Goal: Task Accomplishment & Management: Manage account settings

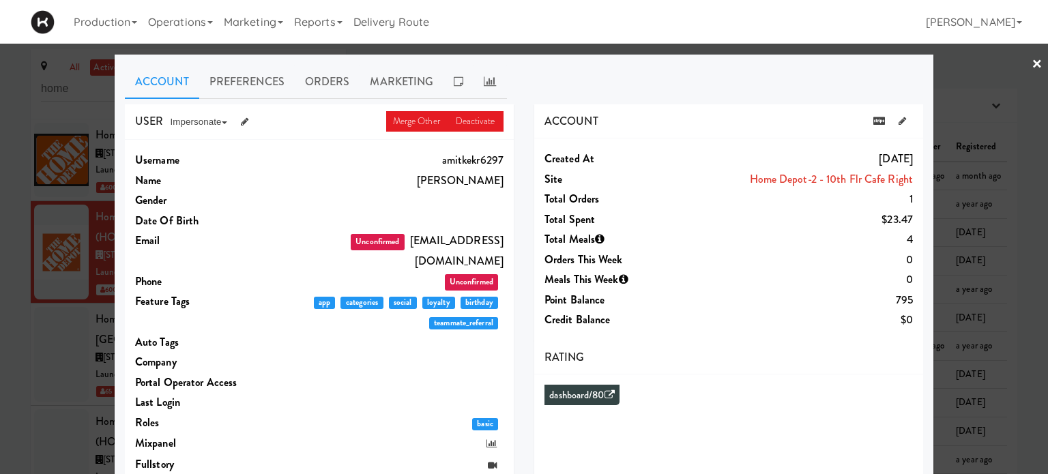
click at [1031, 62] on link "×" at bounding box center [1036, 65] width 11 height 42
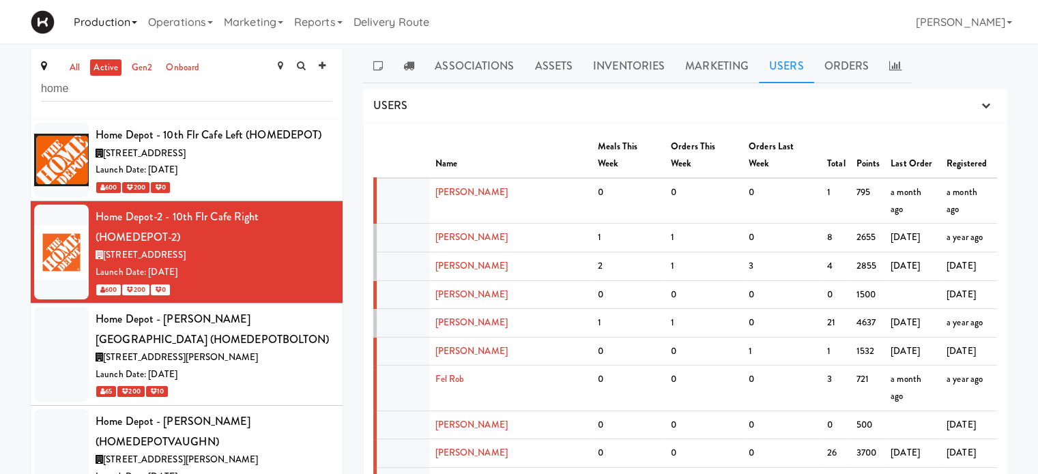
click at [95, 16] on link "Production" at bounding box center [105, 22] width 74 height 44
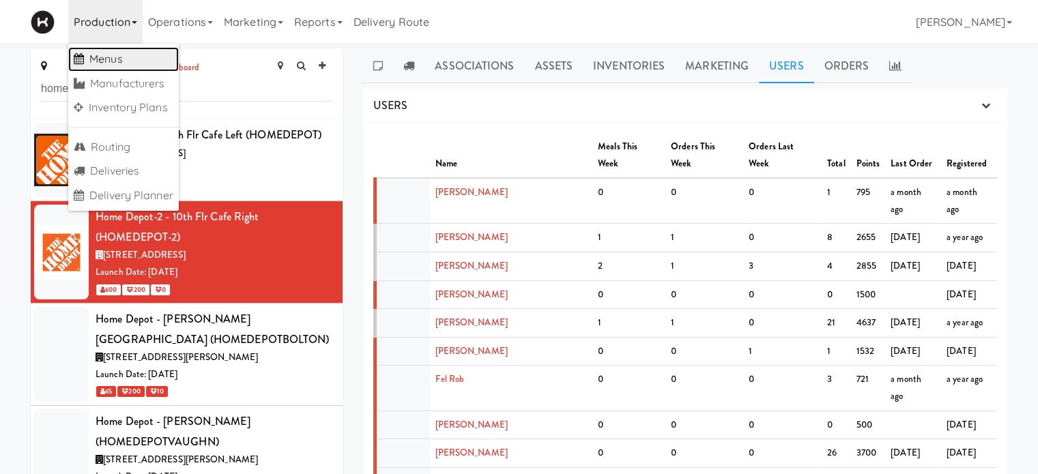
click at [134, 52] on link "Menus" at bounding box center [123, 59] width 111 height 25
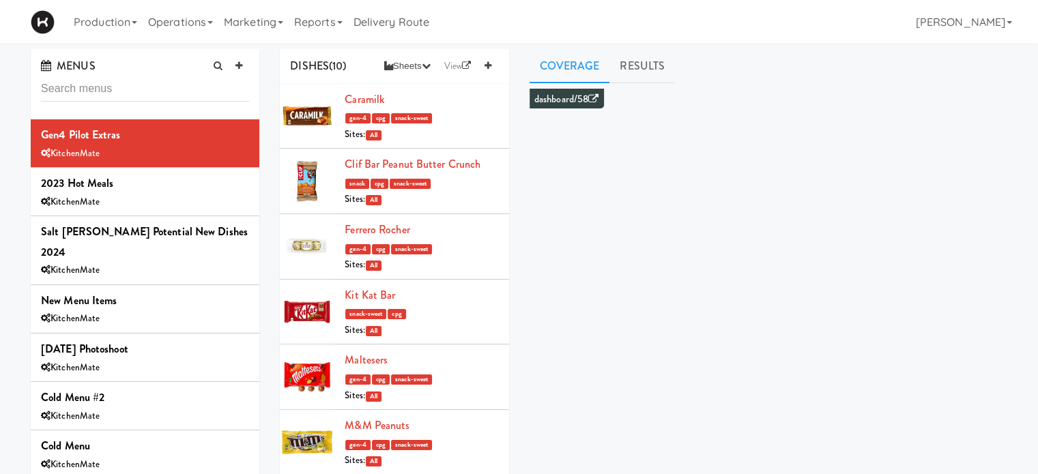
click at [134, 81] on input "text" at bounding box center [145, 88] width 208 height 25
click at [175, 29] on link "Operations" at bounding box center [181, 22] width 76 height 44
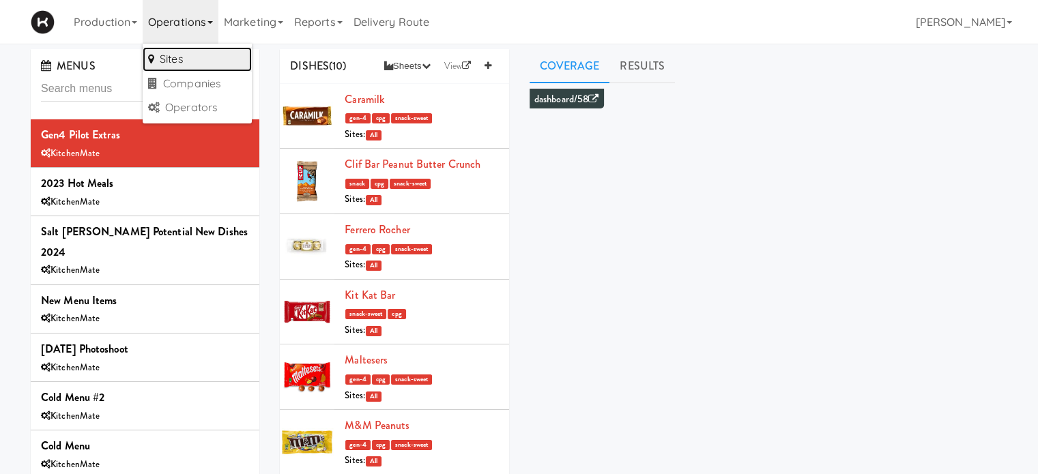
click at [177, 52] on link "Sites" at bounding box center [197, 59] width 109 height 25
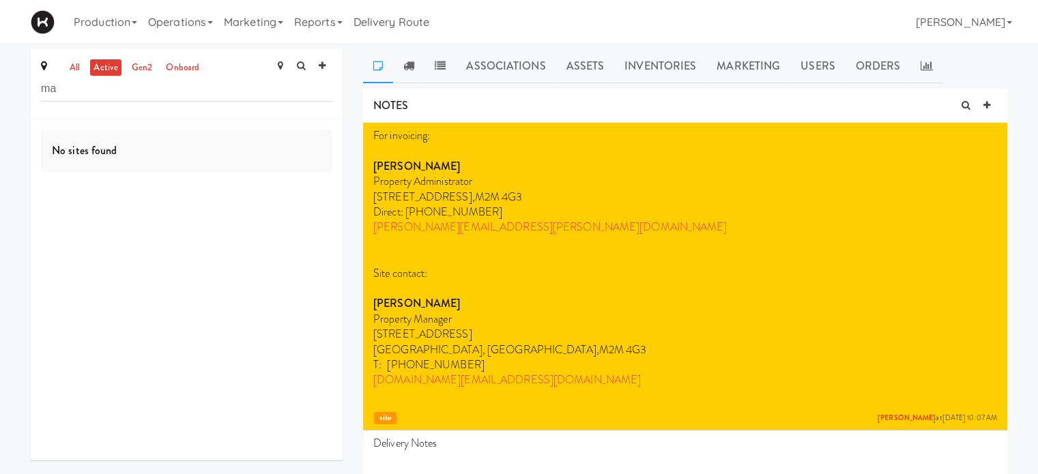
type input "m"
type input "e"
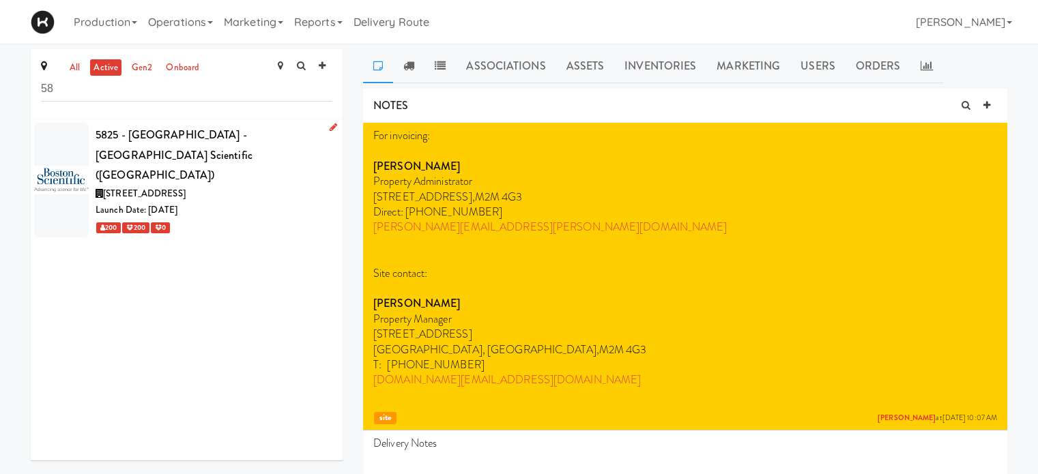
type input "58"
click at [304, 219] on div "200 200 0" at bounding box center [214, 227] width 237 height 17
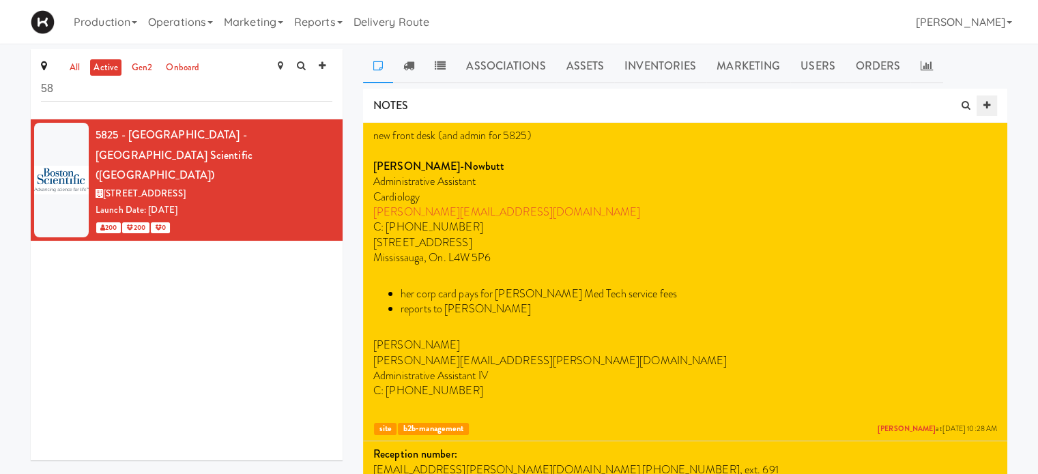
click at [987, 101] on icon at bounding box center [986, 105] width 7 height 9
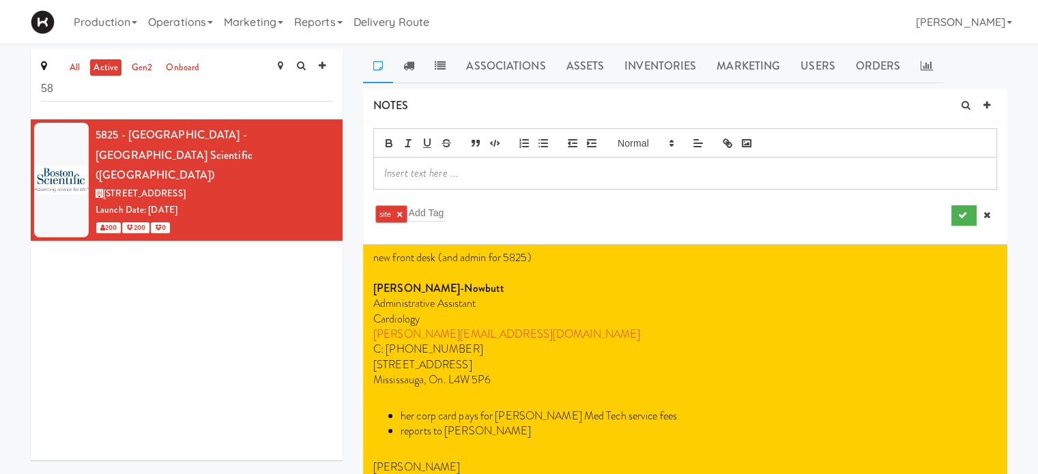
paste div
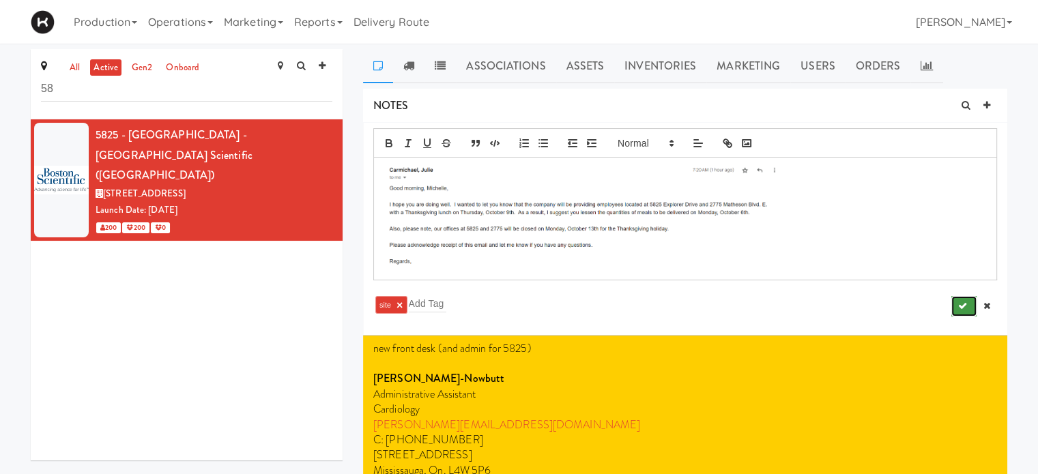
click at [966, 306] on button "submit" at bounding box center [963, 306] width 25 height 20
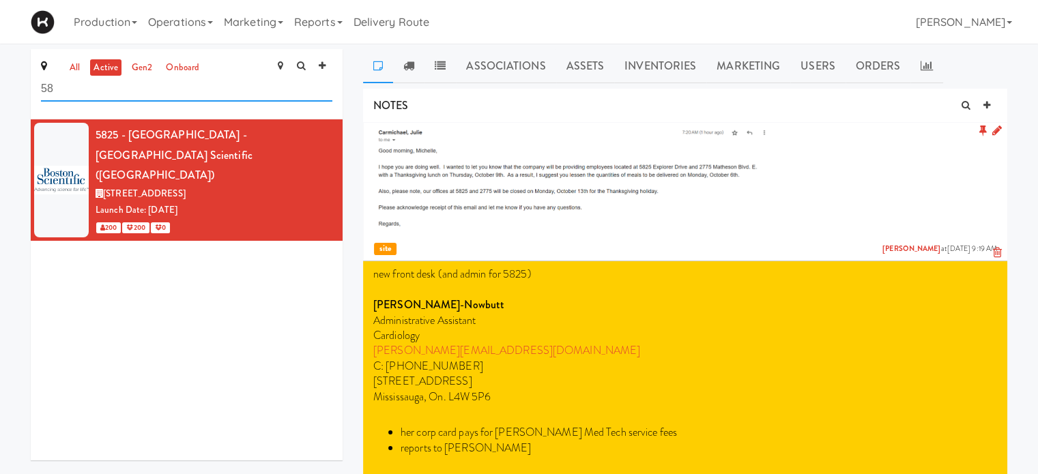
click at [102, 89] on input "58" at bounding box center [186, 88] width 291 height 25
type input "5"
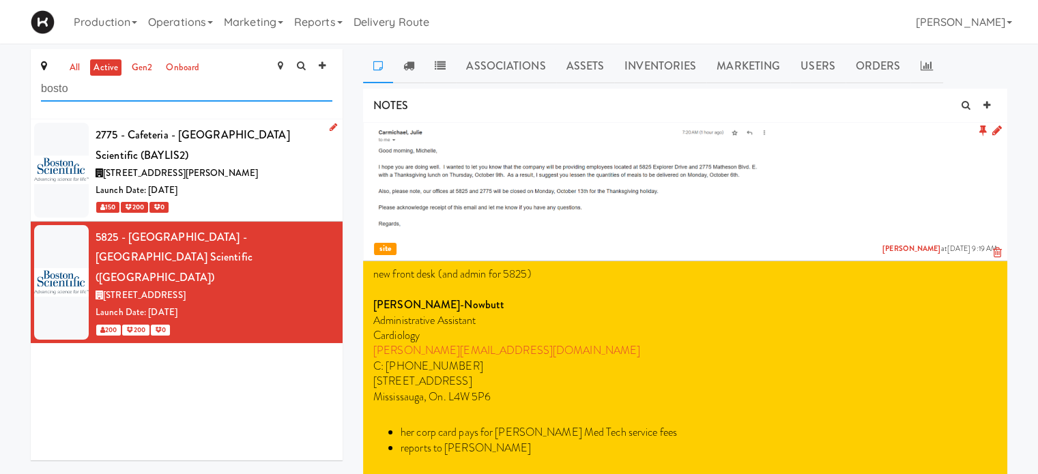
type input "bosto"
click at [248, 199] on div "150 200 0" at bounding box center [214, 207] width 237 height 17
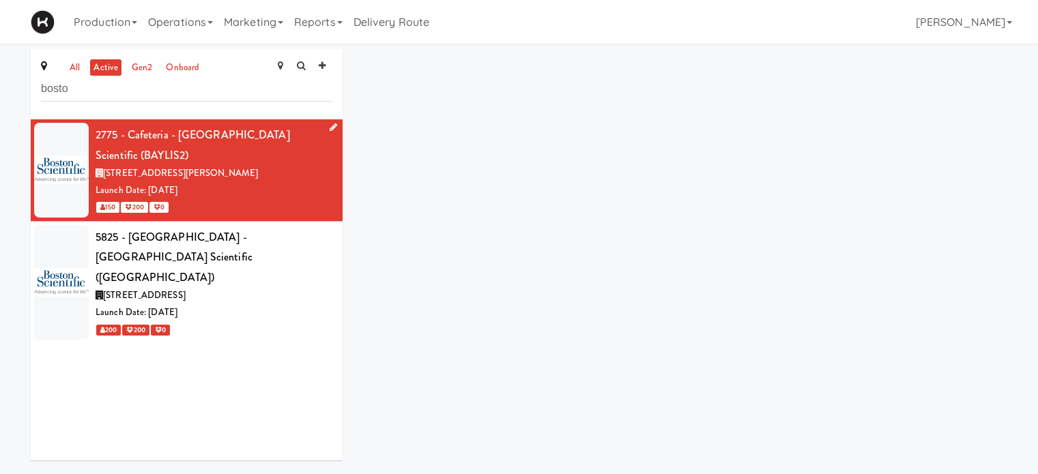
click at [248, 199] on div "150 200 0" at bounding box center [214, 207] width 237 height 17
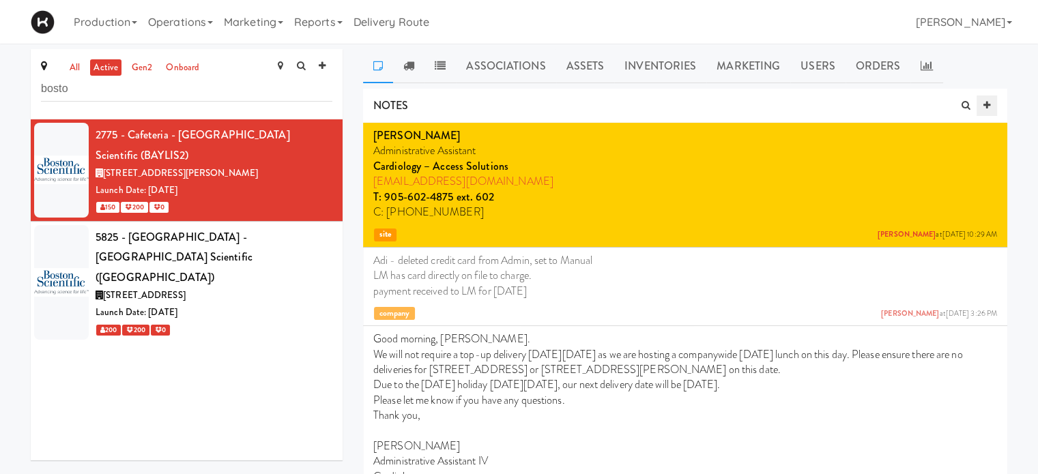
click at [986, 101] on icon at bounding box center [986, 105] width 7 height 9
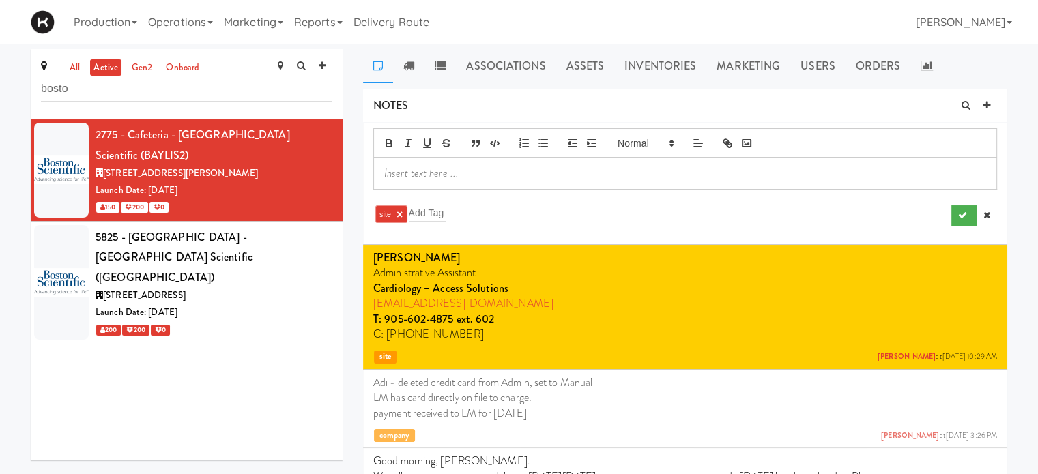
paste div
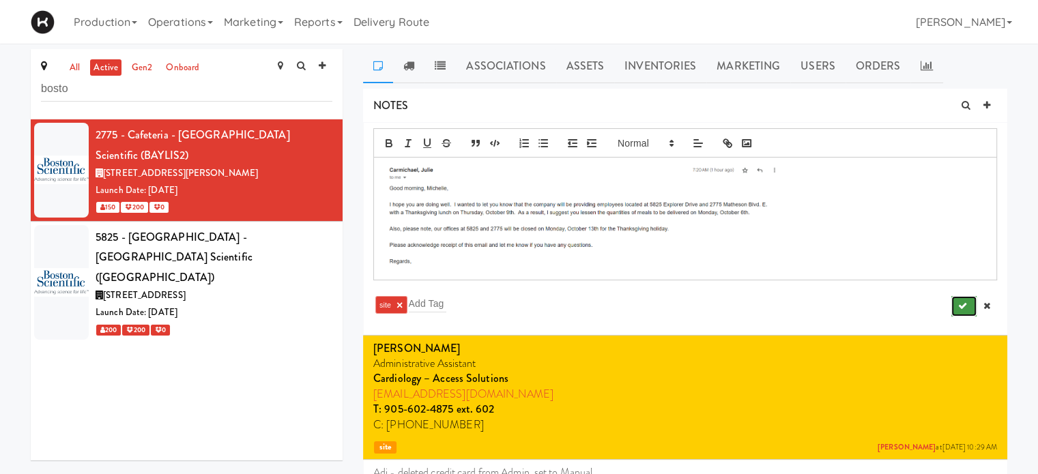
click at [964, 302] on icon "submit" at bounding box center [962, 306] width 9 height 9
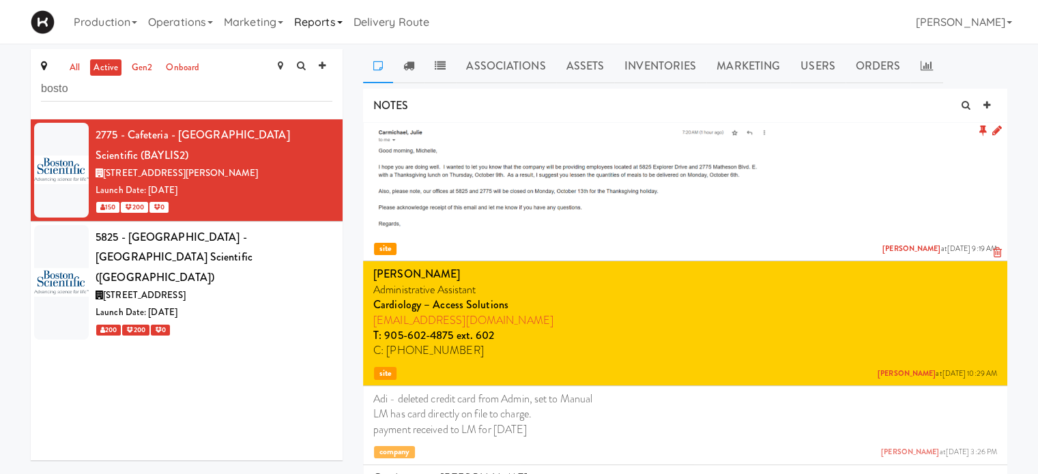
click at [335, 27] on link "Reports" at bounding box center [318, 22] width 59 height 44
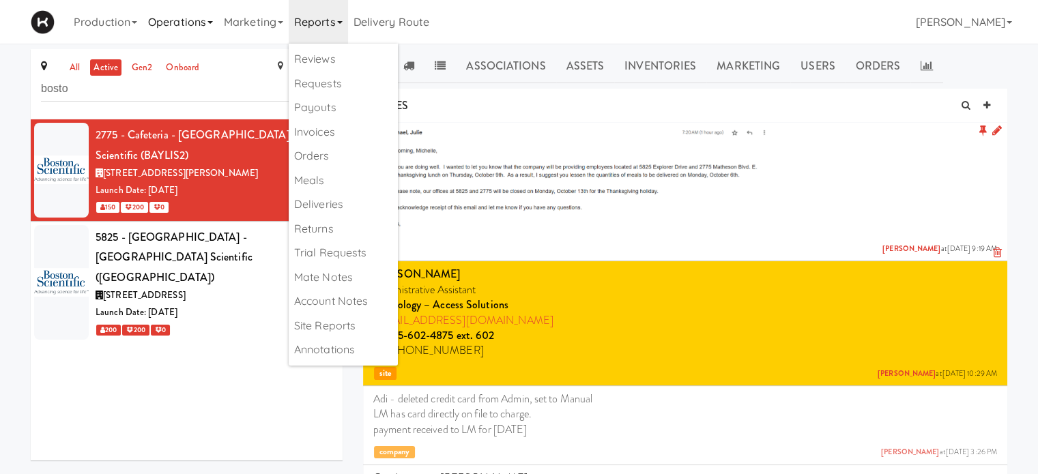
click at [218, 18] on link "Operations" at bounding box center [181, 22] width 76 height 44
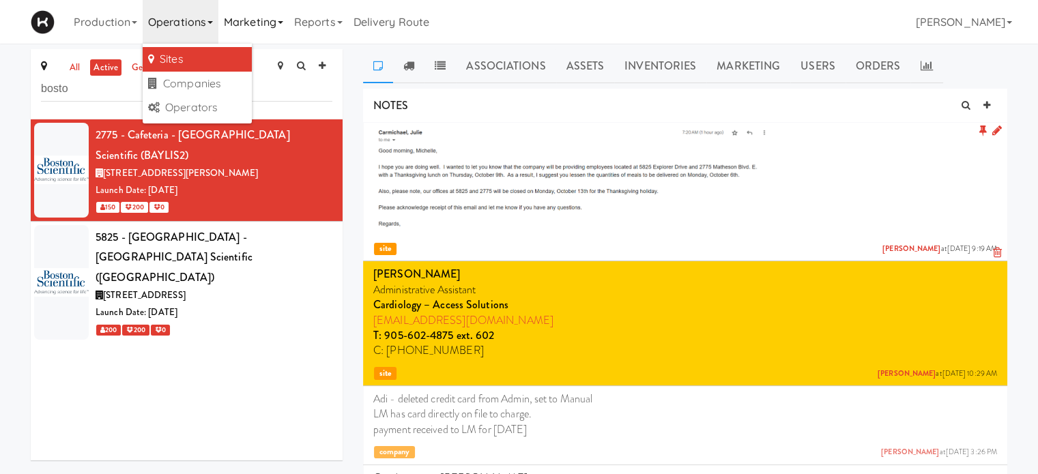
click at [246, 25] on link "Marketing" at bounding box center [253, 22] width 70 height 44
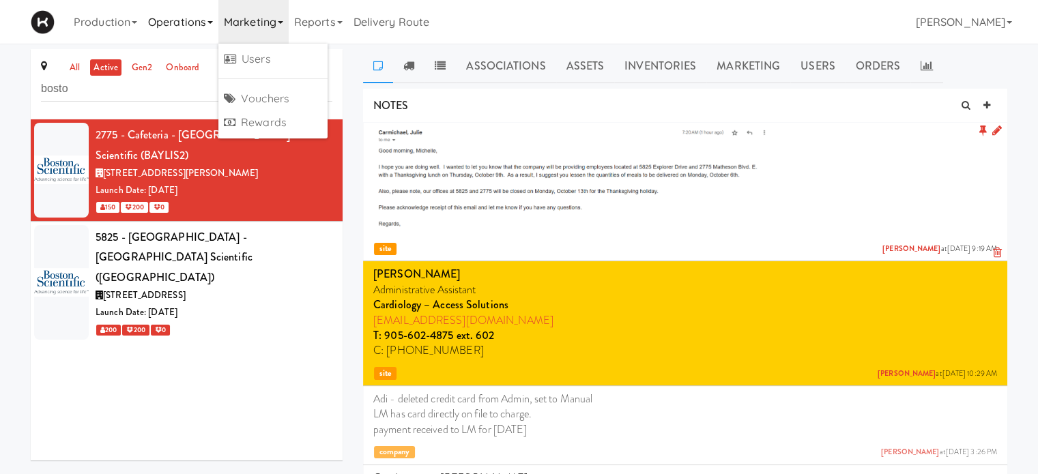
click at [158, 23] on link "Operations" at bounding box center [181, 22] width 76 height 44
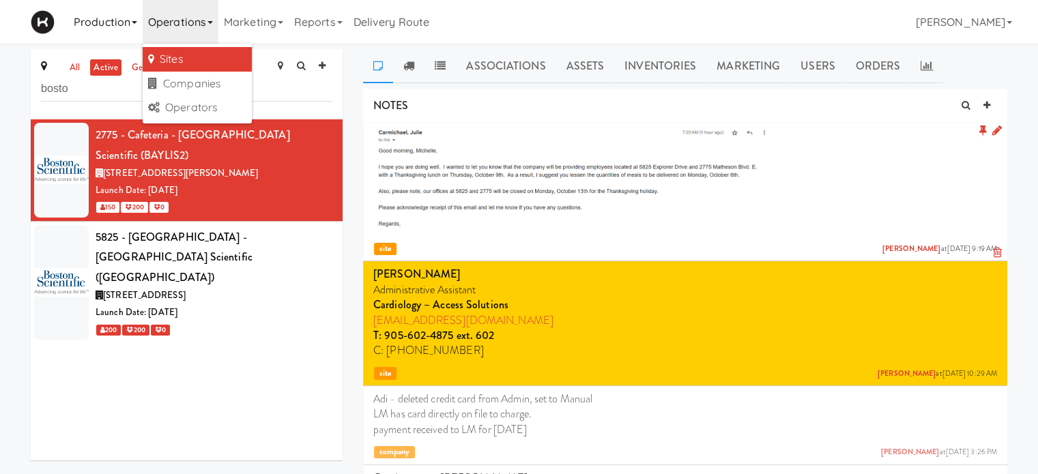
click at [113, 16] on link "Production" at bounding box center [105, 22] width 74 height 44
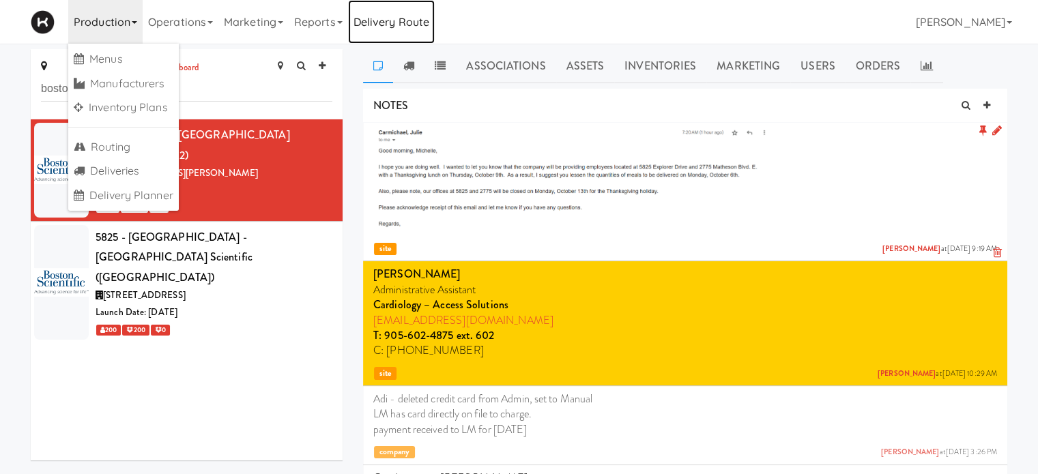
click at [381, 19] on link "Delivery Route" at bounding box center [391, 22] width 87 height 44
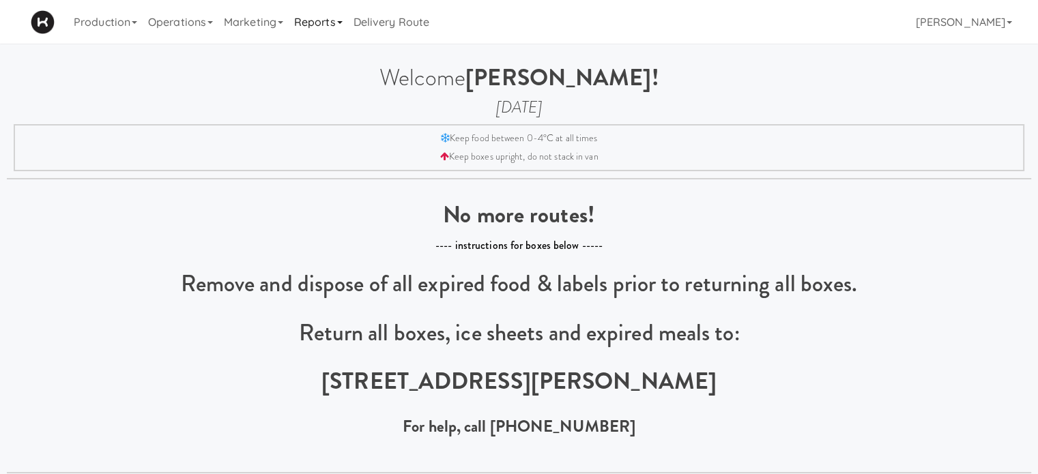
click at [314, 23] on link "Reports" at bounding box center [318, 22] width 59 height 44
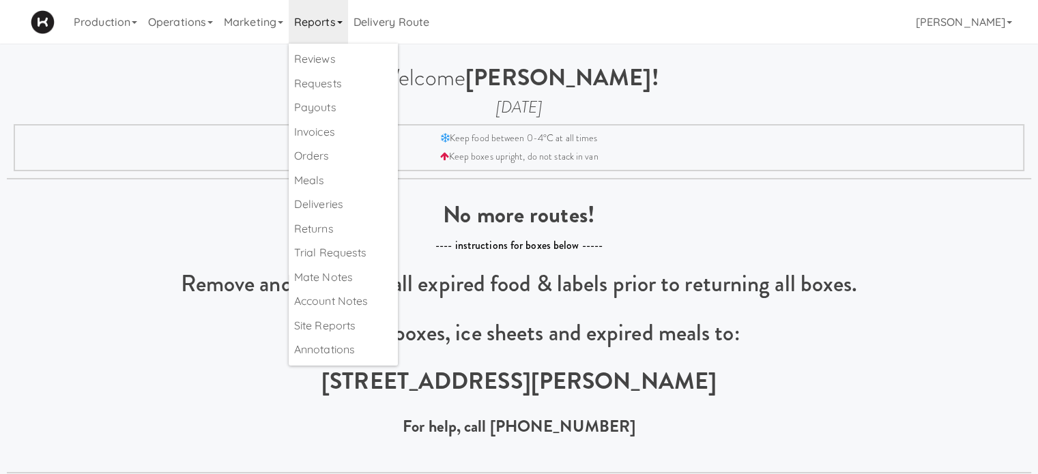
click at [314, 23] on link "Reports" at bounding box center [318, 22] width 59 height 44
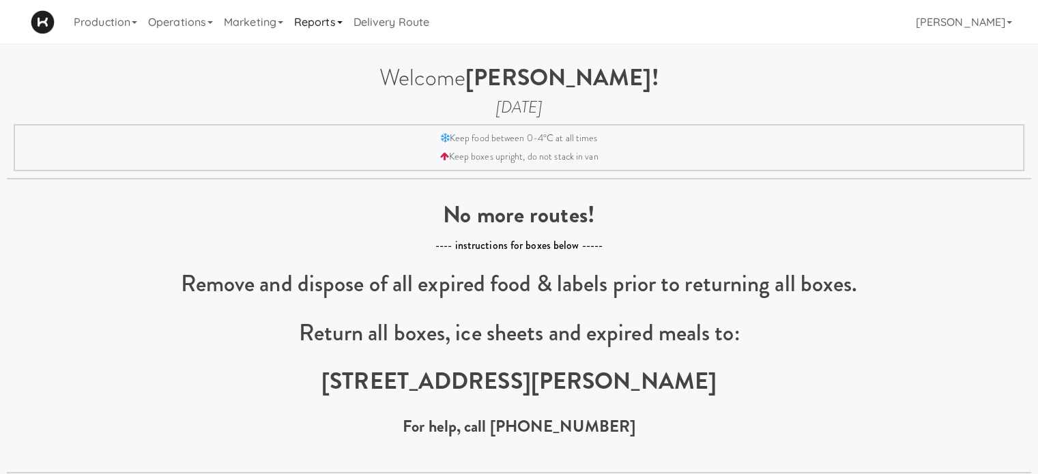
click at [314, 23] on link "Reports" at bounding box center [318, 22] width 59 height 44
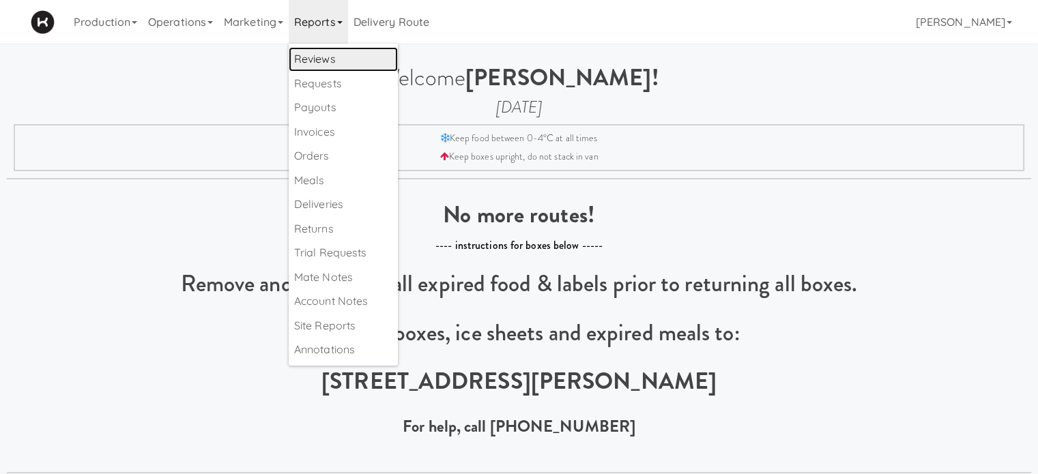
click at [350, 64] on link "Reviews" at bounding box center [343, 59] width 109 height 25
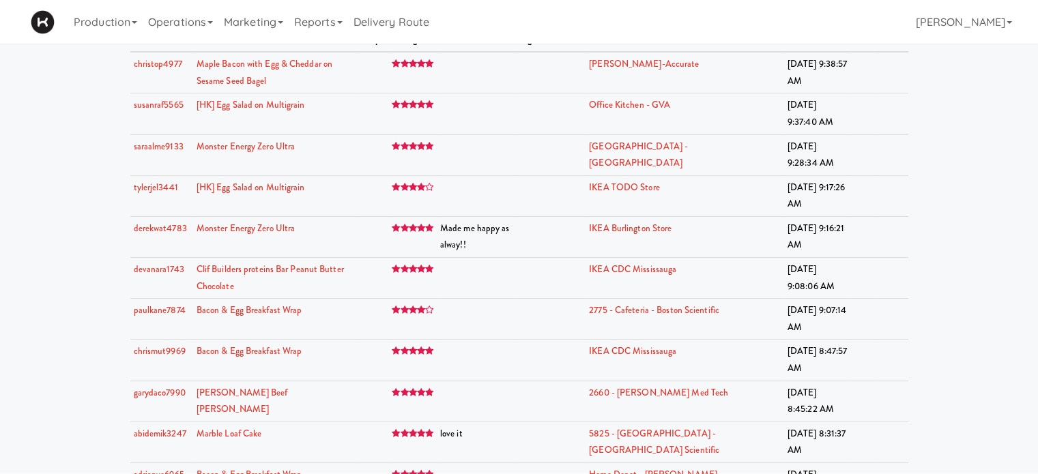
scroll to position [42, 0]
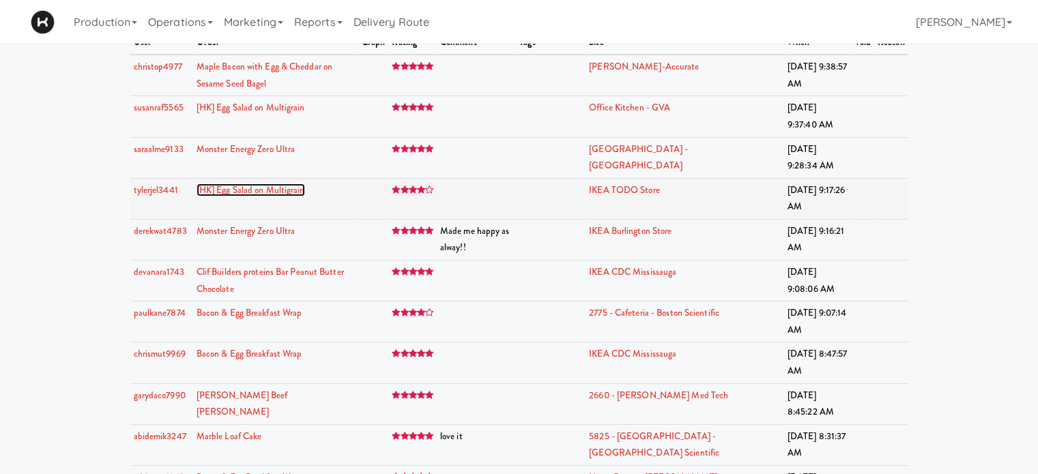
click at [300, 188] on link "[HK] Egg Salad on Multigrain" at bounding box center [250, 190] width 108 height 13
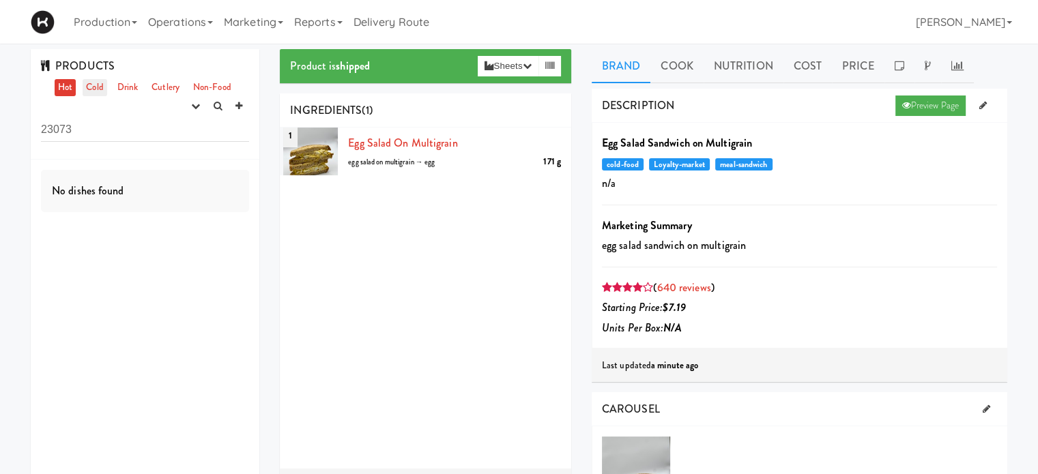
click at [91, 89] on link "Cold" at bounding box center [95, 87] width 24 height 17
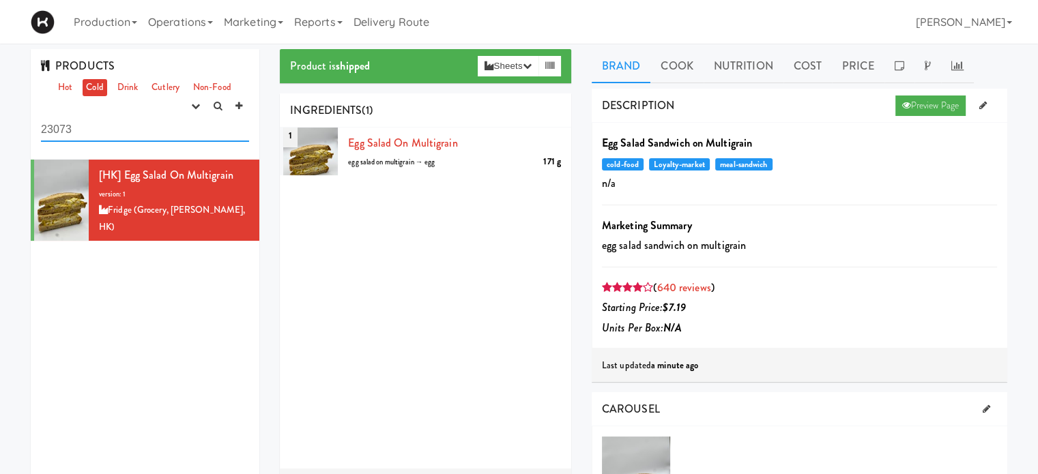
click at [82, 131] on input "23073" at bounding box center [145, 129] width 208 height 25
type input "2"
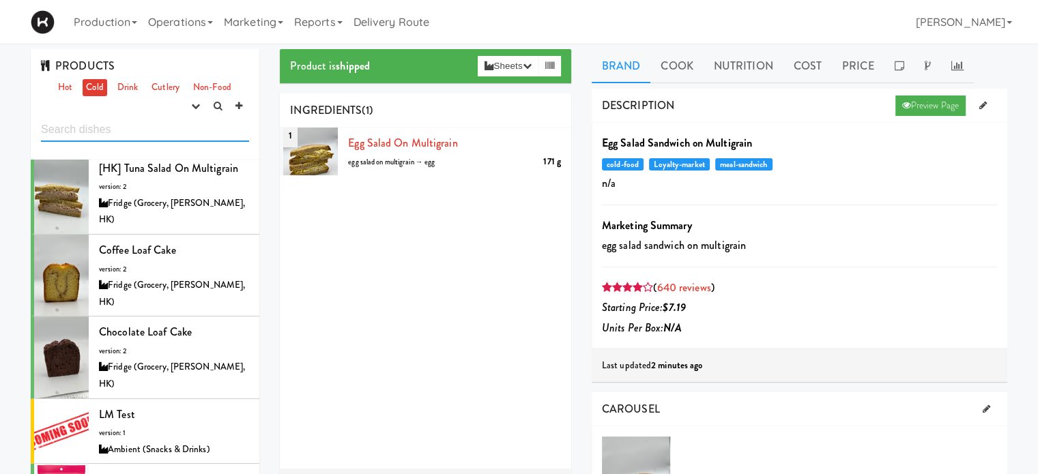
scroll to position [3020, 0]
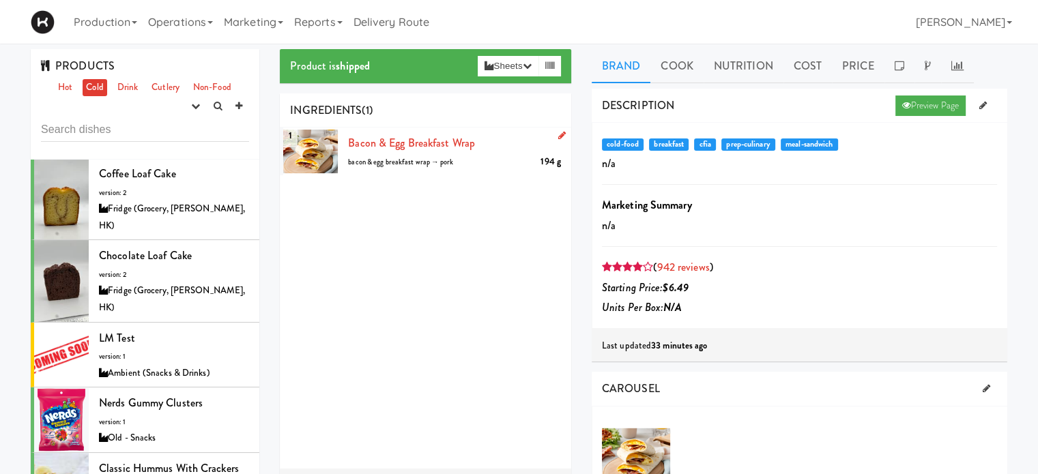
click at [313, 153] on div "1" at bounding box center [310, 152] width 55 height 48
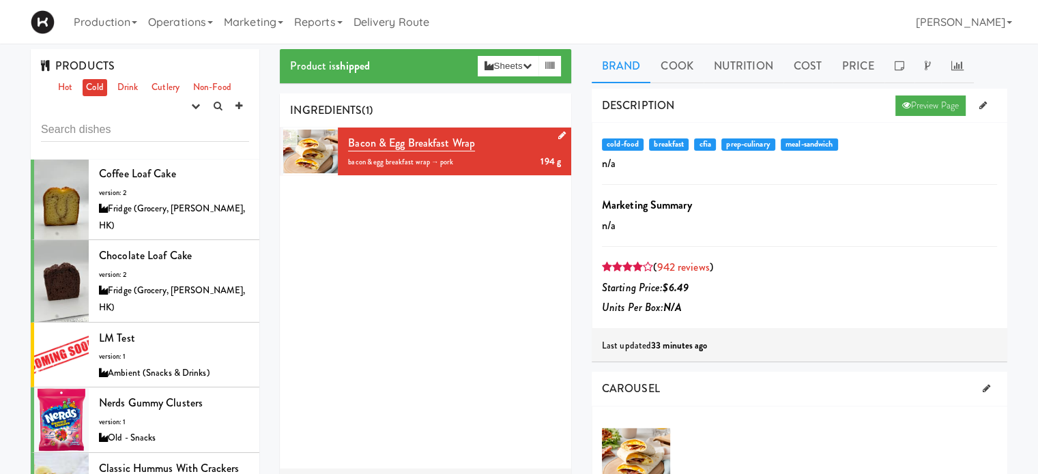
click at [553, 135] on link at bounding box center [559, 136] width 13 height 17
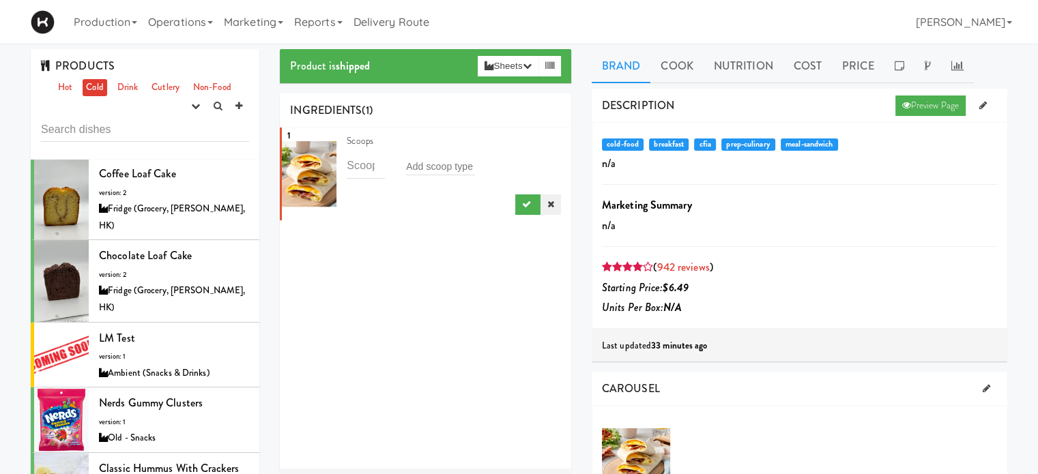
click at [542, 211] on link at bounding box center [550, 204] width 20 height 20
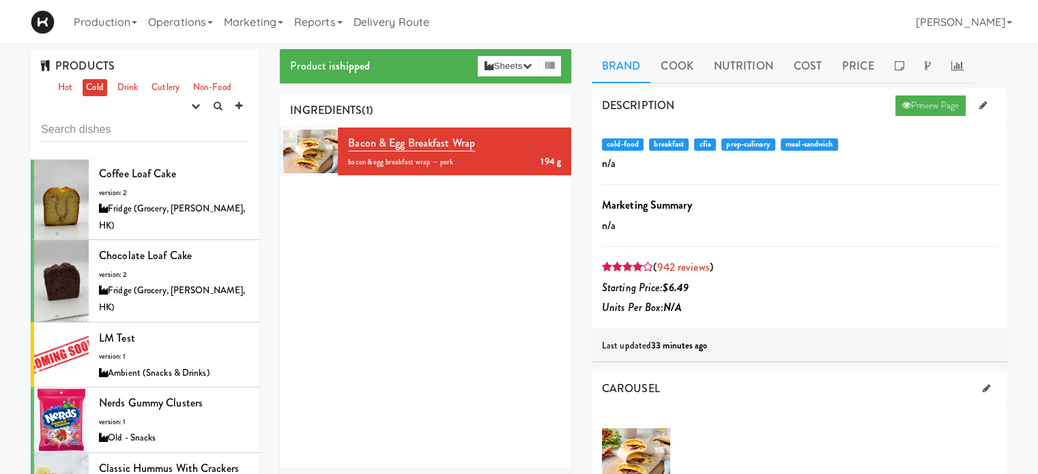
drag, startPoint x: 323, startPoint y: 143, endPoint x: 304, endPoint y: 263, distance: 121.6
click at [304, 263] on div "1 Bacon & Egg Breakfast Wrap 194 g bacon & egg breakfast wrap → pork" at bounding box center [425, 298] width 291 height 341
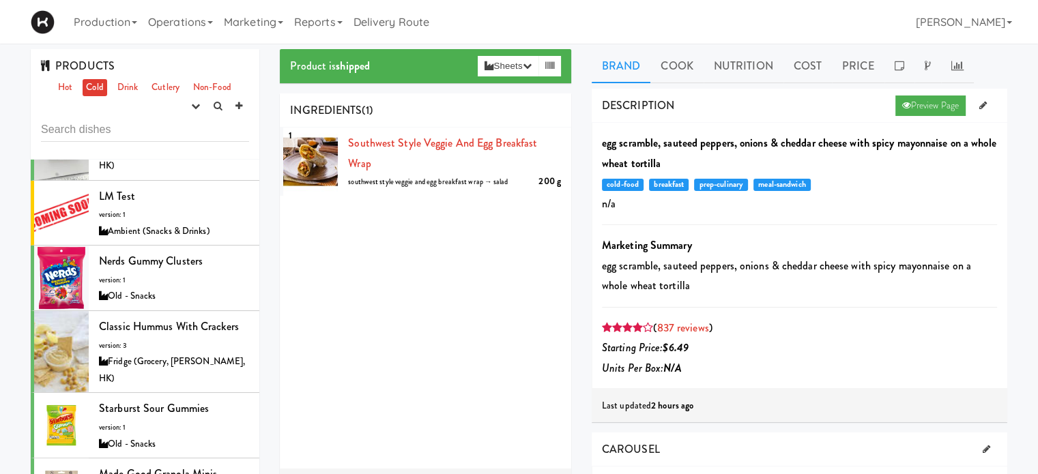
scroll to position [3170, 0]
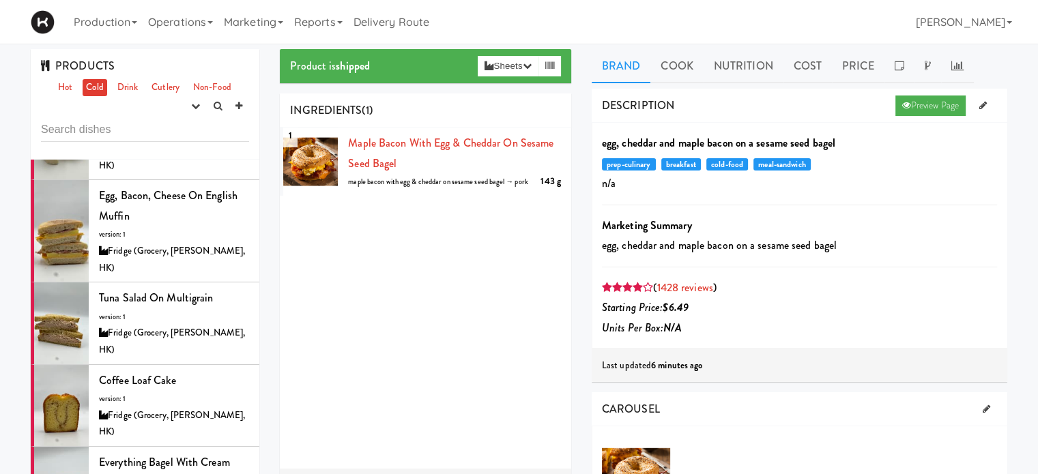
scroll to position [4131, 0]
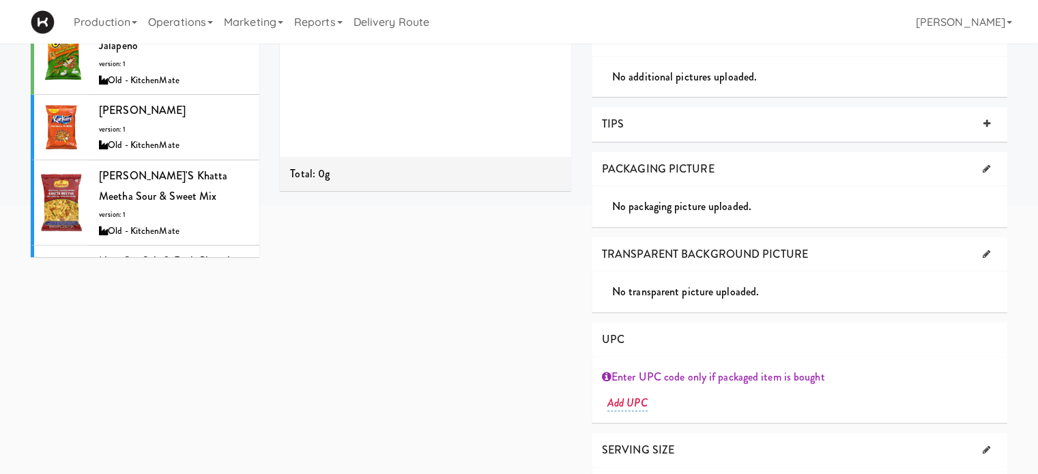
scroll to position [6254, 0]
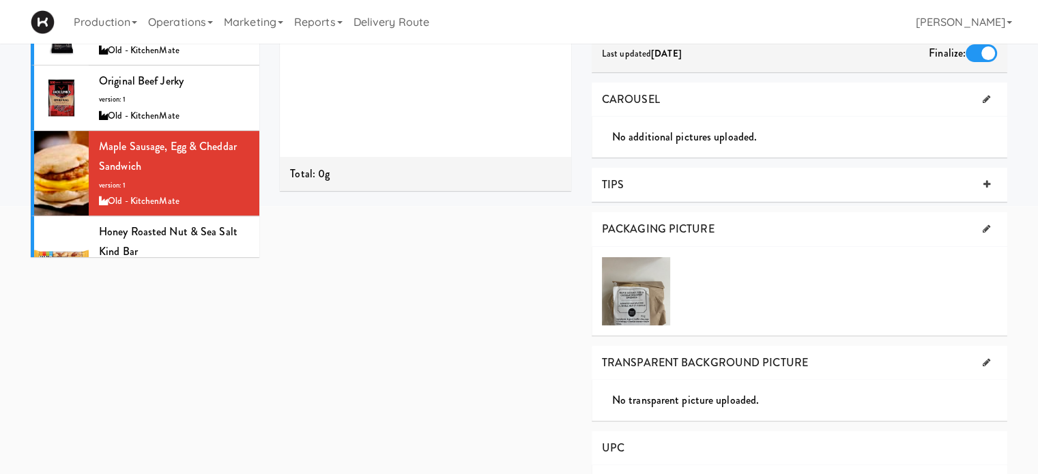
scroll to position [6790, 0]
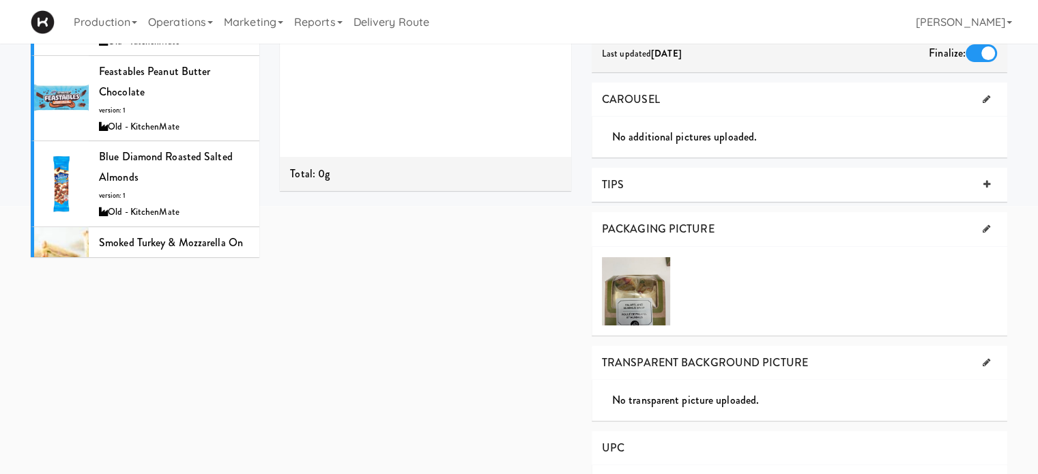
scroll to position [7009, 0]
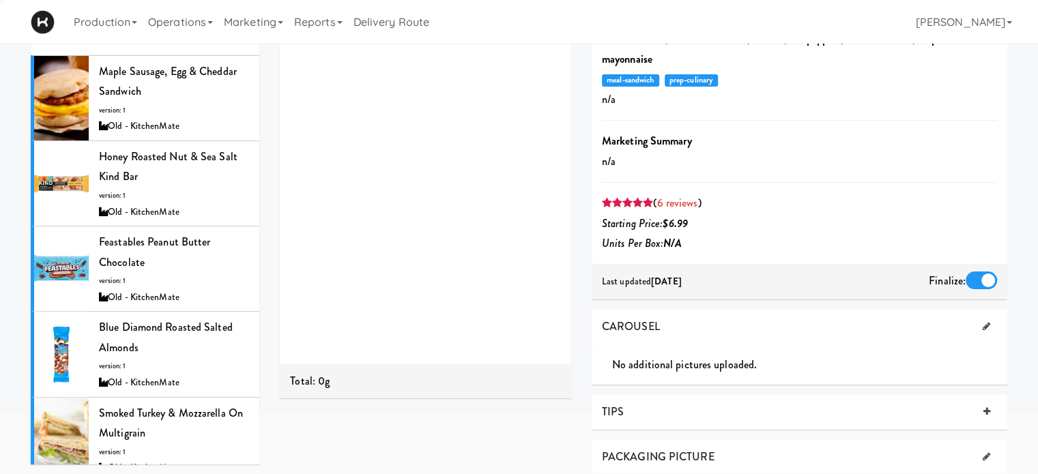
scroll to position [312, 0]
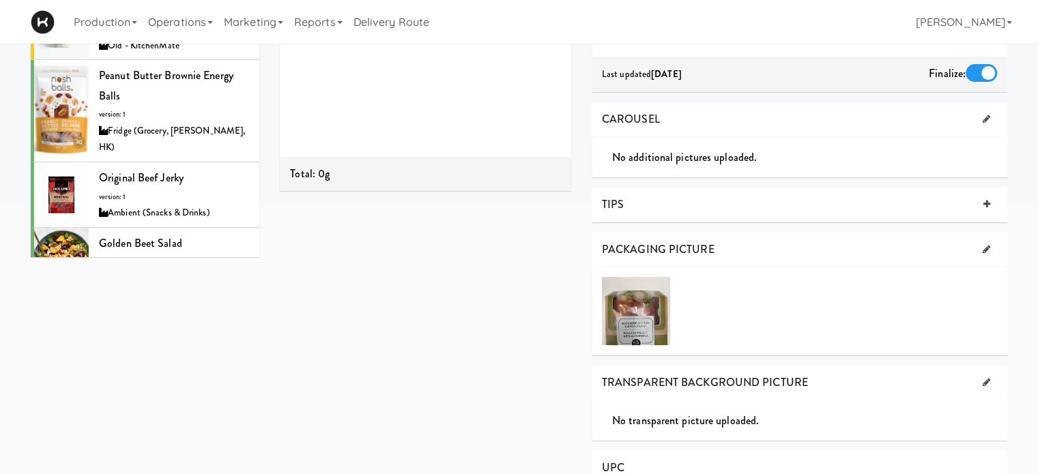
scroll to position [11576, 0]
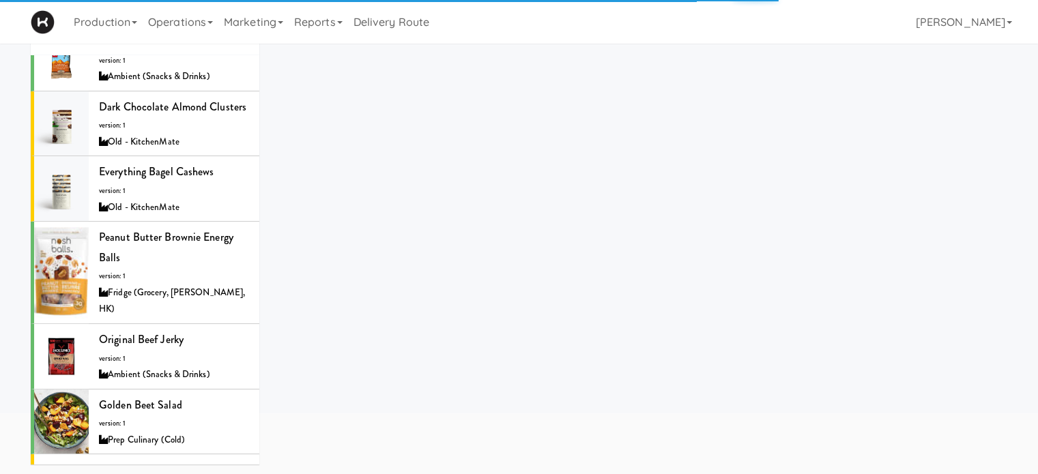
scroll to position [312, 0]
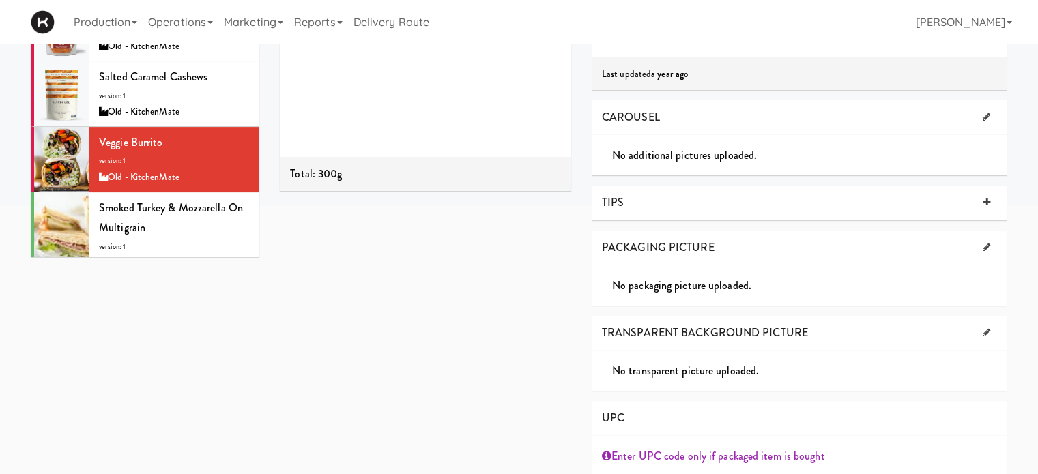
scroll to position [12094, 0]
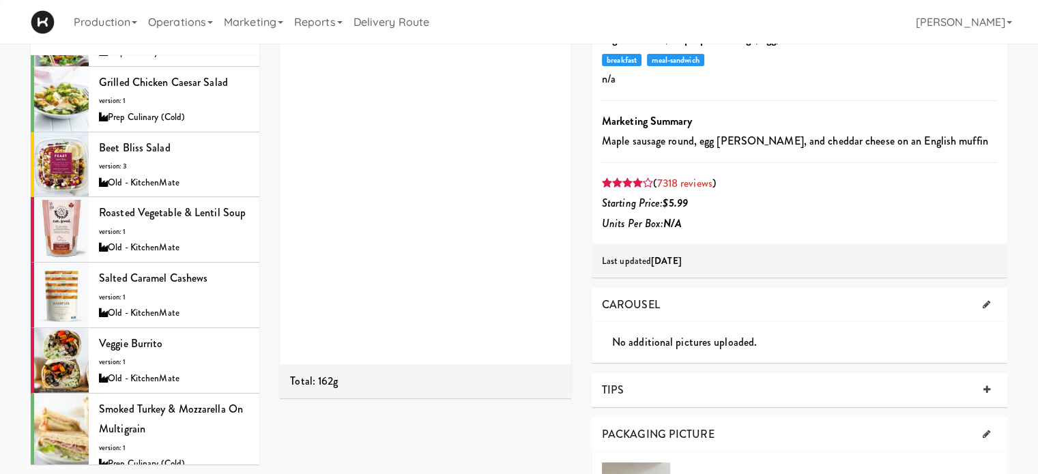
scroll to position [312, 0]
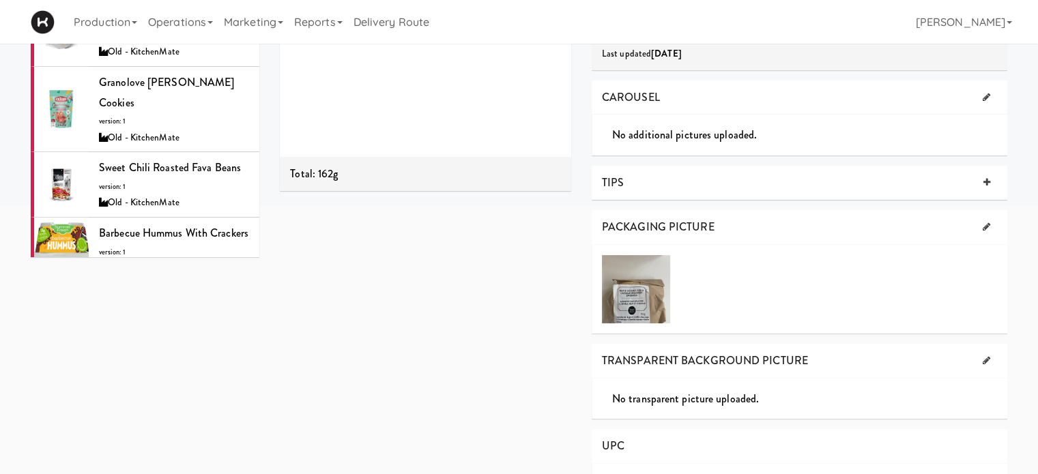
scroll to position [13040, 0]
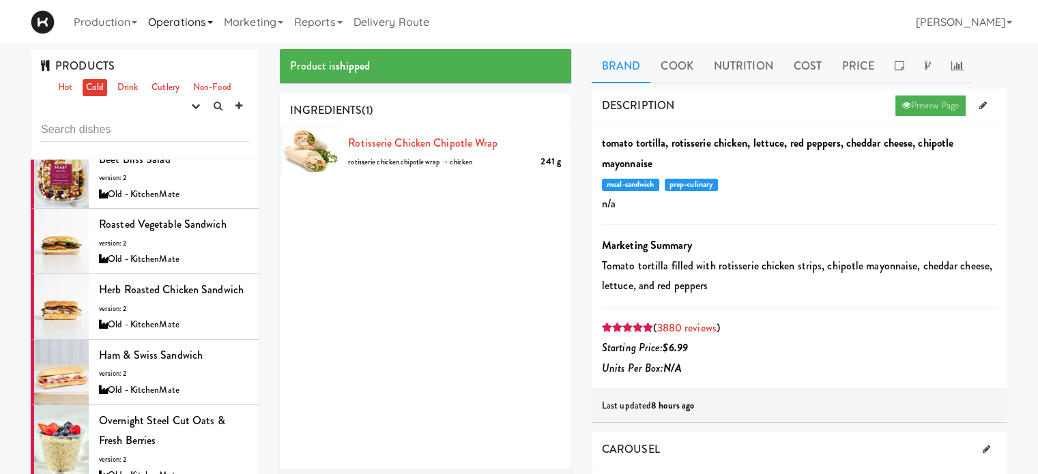
click at [205, 22] on link "Operations" at bounding box center [181, 22] width 76 height 44
click at [100, 28] on link "Production" at bounding box center [105, 22] width 74 height 44
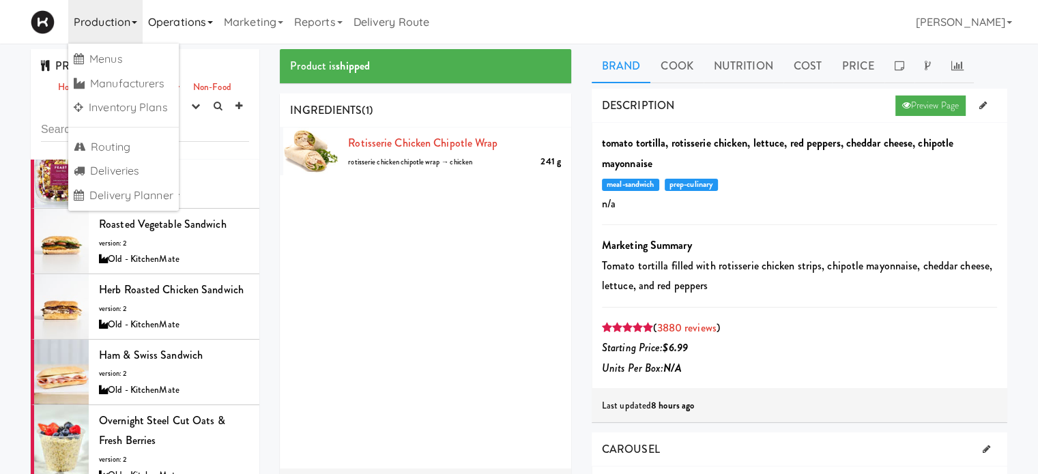
click at [189, 26] on link "Operations" at bounding box center [181, 22] width 76 height 44
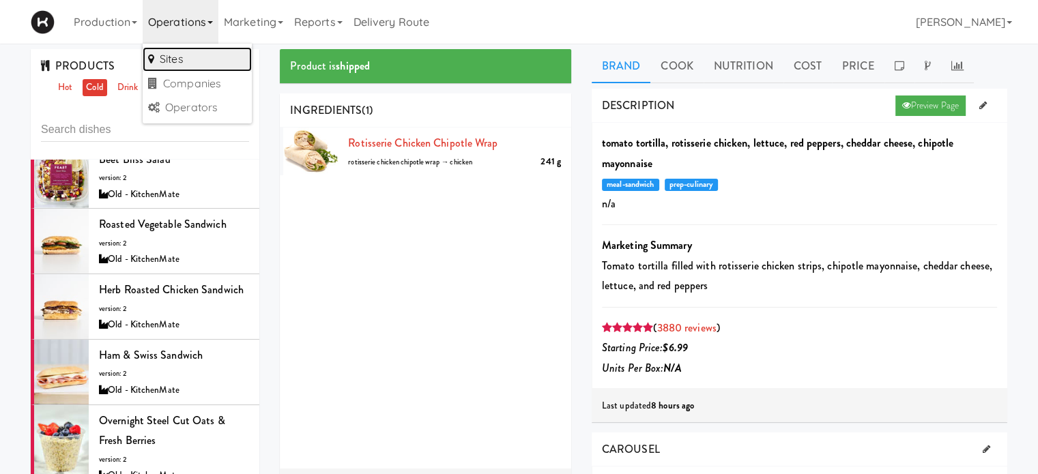
click at [178, 57] on link "Sites" at bounding box center [197, 59] width 109 height 25
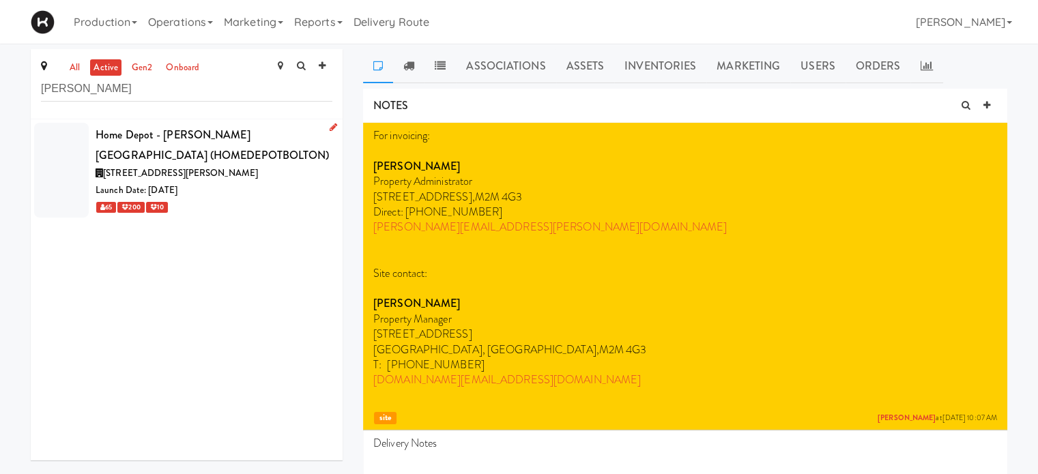
click at [237, 141] on div "Home Depot - [PERSON_NAME][GEOGRAPHIC_DATA] (HOMEDEPOTBOLTON)" at bounding box center [214, 145] width 237 height 40
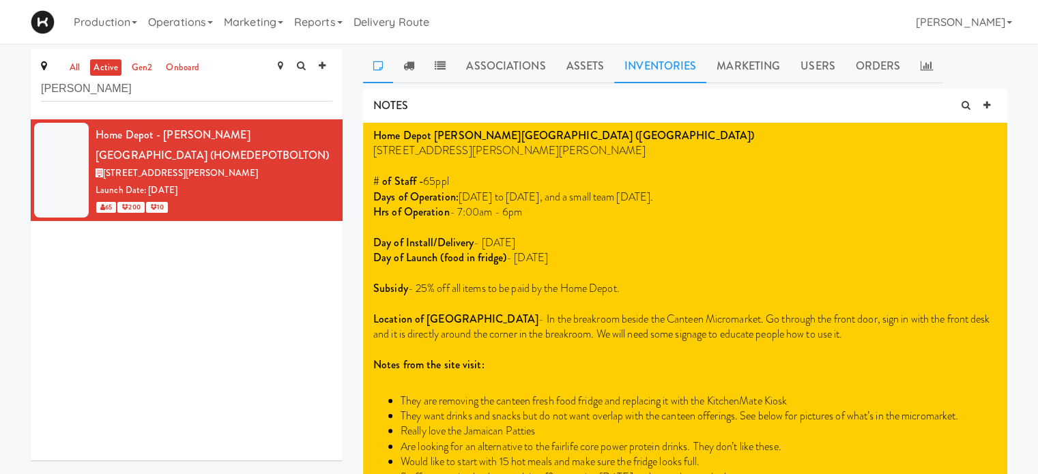
click at [669, 68] on link "Inventories" at bounding box center [660, 66] width 92 height 34
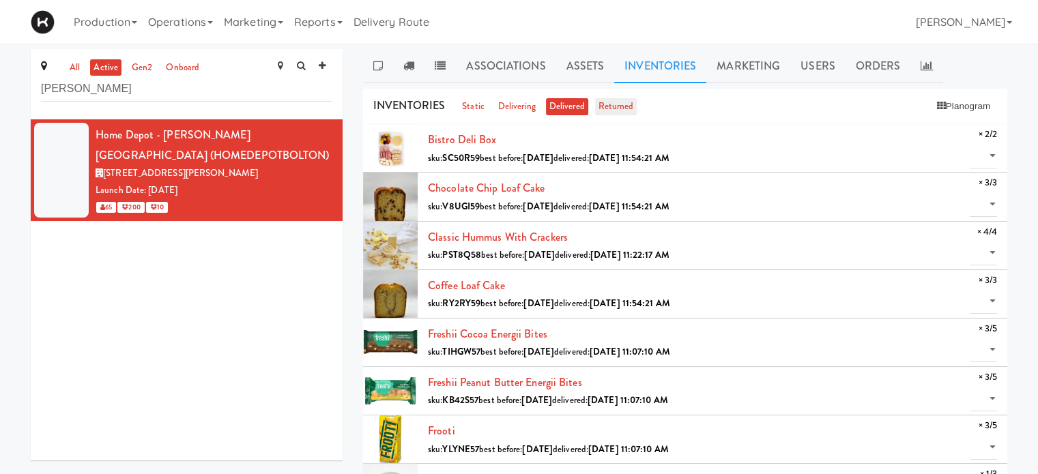
click at [603, 106] on link "returned" at bounding box center [616, 106] width 42 height 17
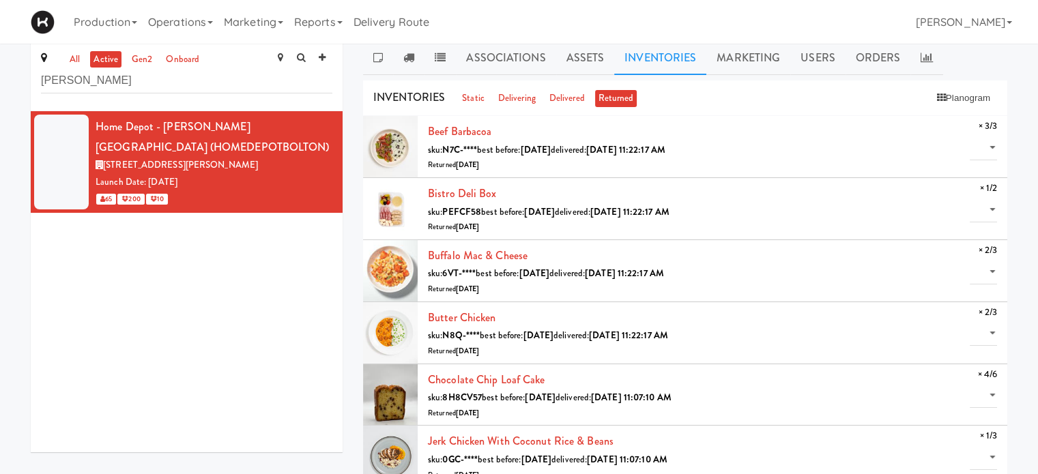
scroll to position [5, 0]
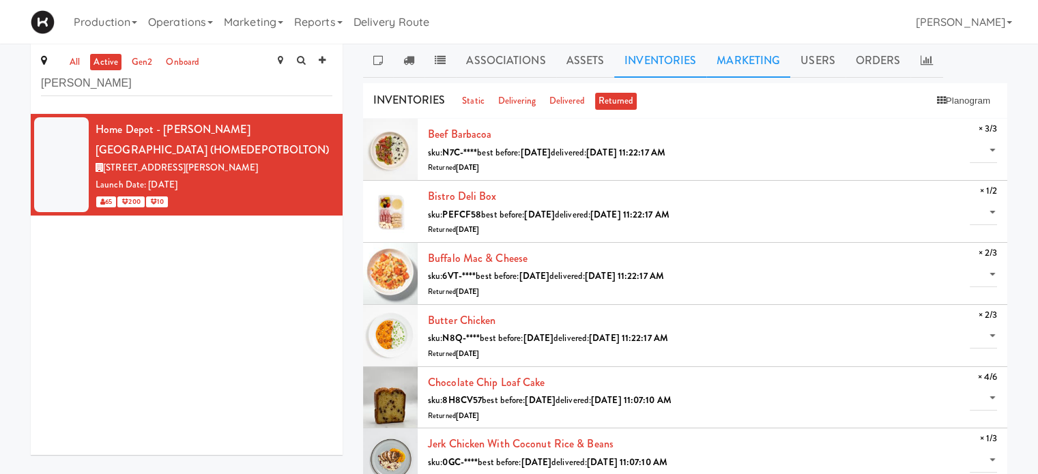
click at [759, 65] on link "Marketing" at bounding box center [748, 61] width 84 height 34
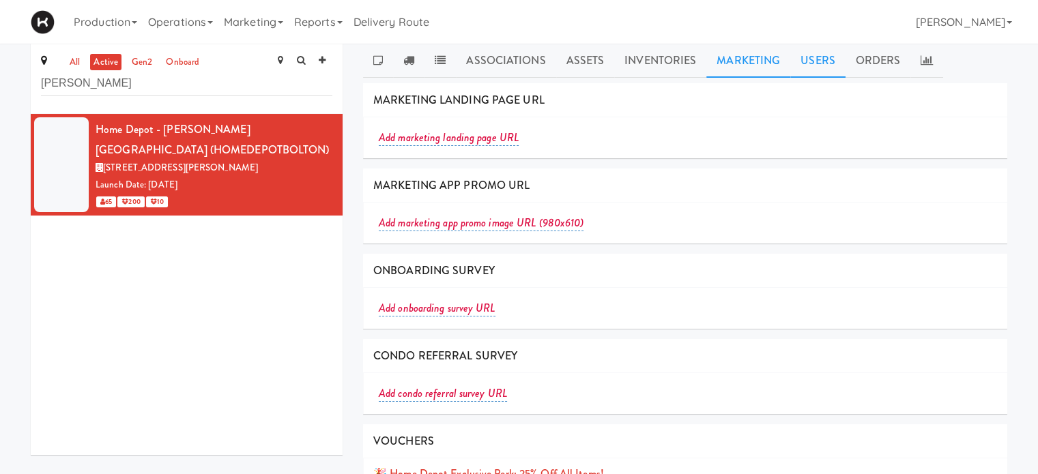
click at [795, 65] on link "Users" at bounding box center [817, 61] width 55 height 34
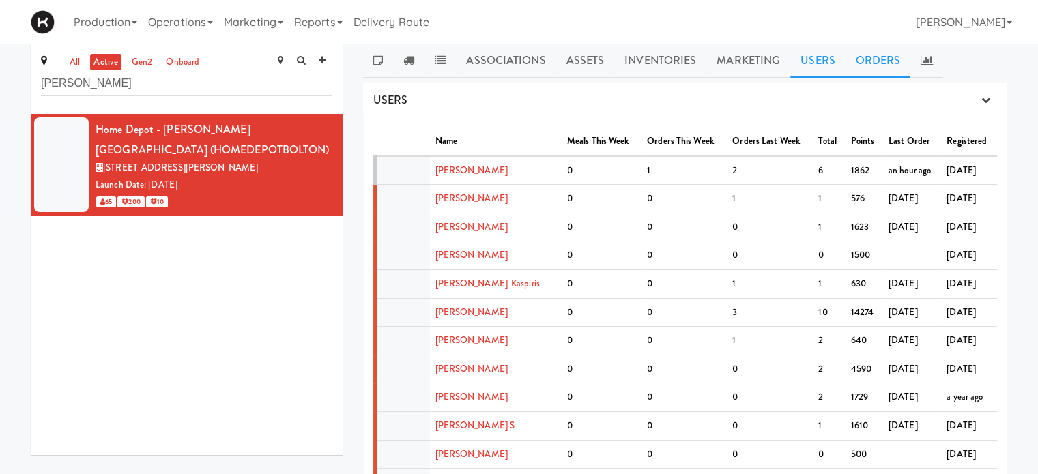
click at [860, 65] on link "Orders" at bounding box center [877, 61] width 65 height 34
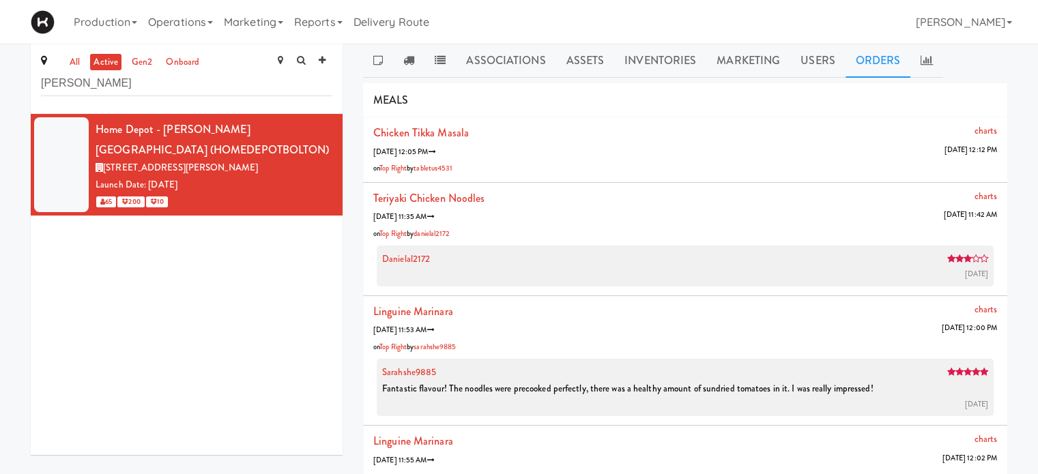
click at [726, 24] on div "Production Menus Manufacturers Inventory Plans Routing Deliveries Delivery Plan…" at bounding box center [519, 22] width 976 height 44
drag, startPoint x: 139, startPoint y: 84, endPoint x: 0, endPoint y: 84, distance: 139.2
click at [0, 84] on div "all active gen2 onboard [PERSON_NAME][GEOGRAPHIC_DATA] - [PERSON_NAME][GEOGRAPH…" at bounding box center [519, 290] width 1038 height 493
type input "[PERSON_NAME]"
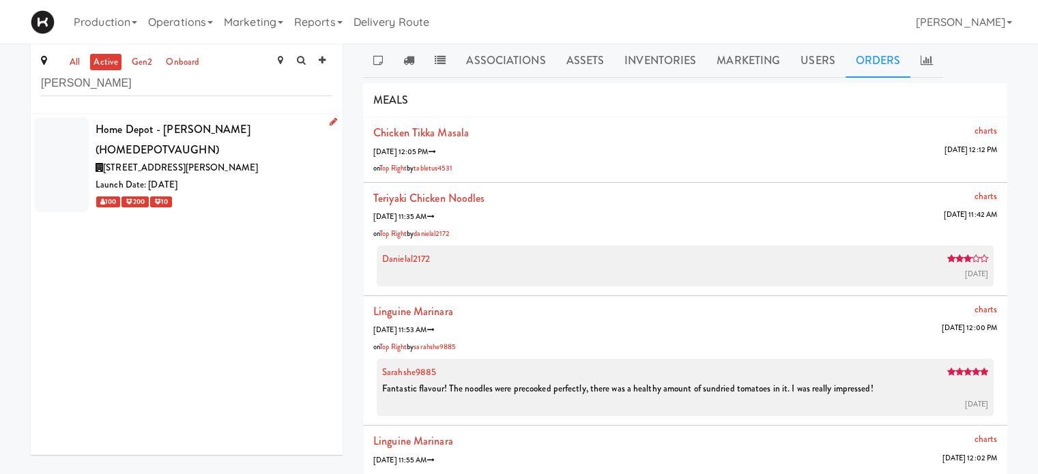
click at [231, 155] on div "Home Depot - [PERSON_NAME] (HOMEDEPOTVAUGHN)" at bounding box center [214, 139] width 237 height 40
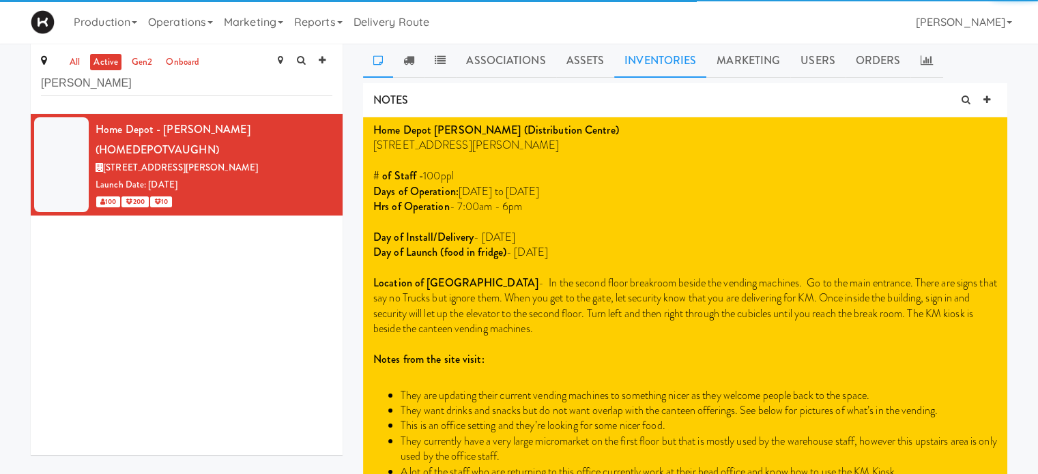
click at [683, 63] on link "Inventories" at bounding box center [660, 61] width 92 height 34
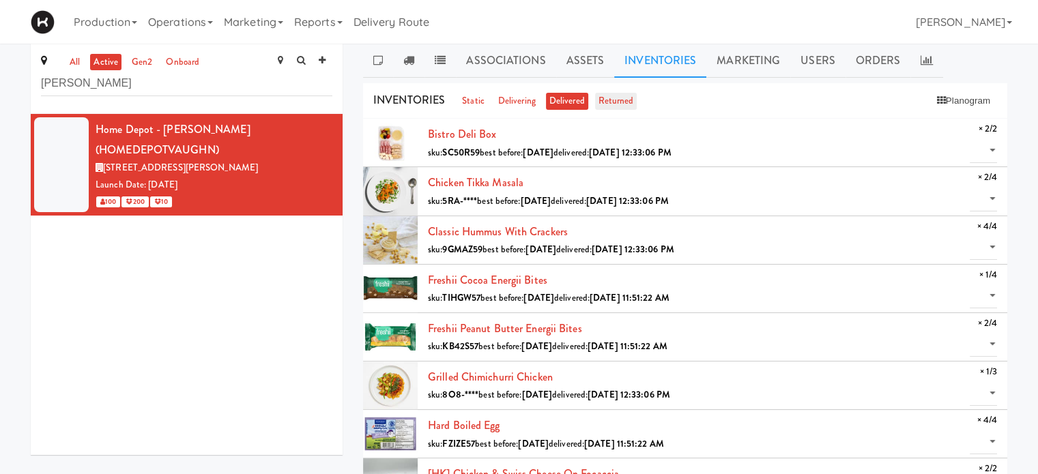
click at [611, 102] on link "returned" at bounding box center [616, 101] width 42 height 17
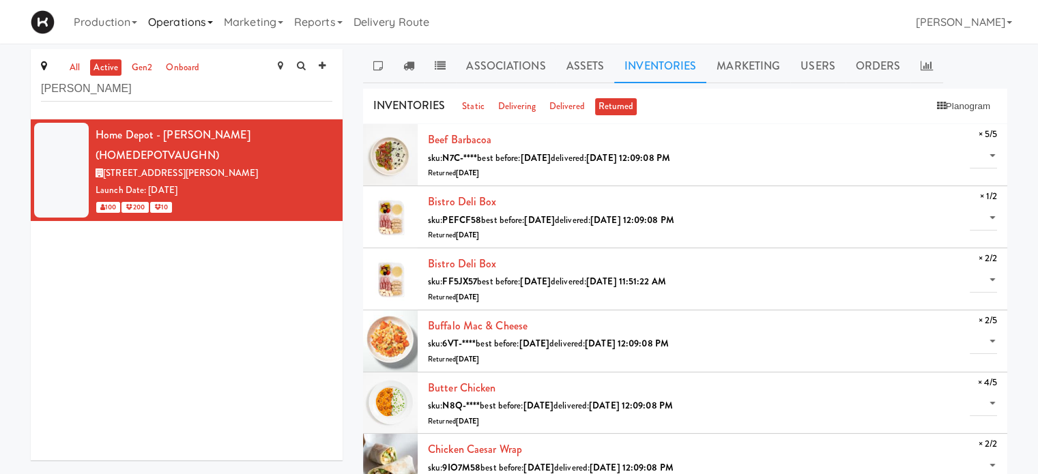
click at [217, 27] on link "Operations" at bounding box center [181, 22] width 76 height 44
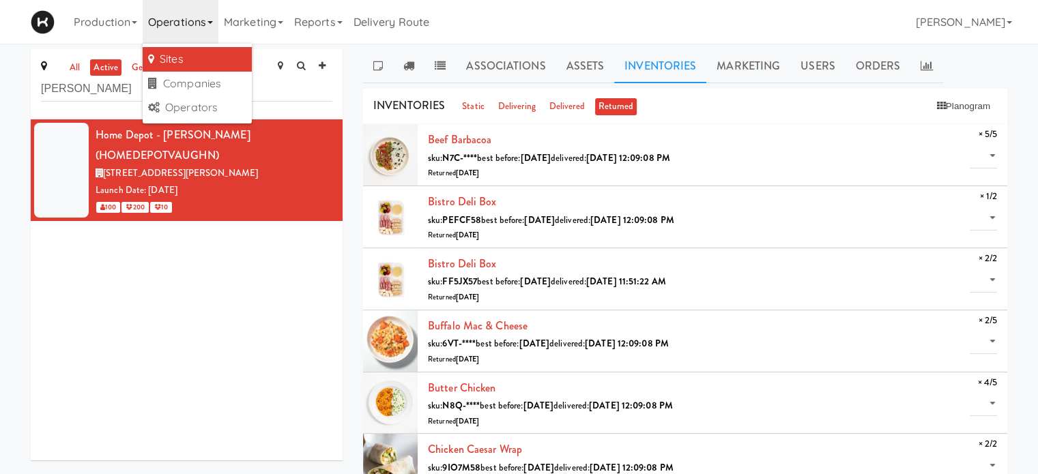
click at [217, 27] on link "Operations" at bounding box center [181, 22] width 76 height 44
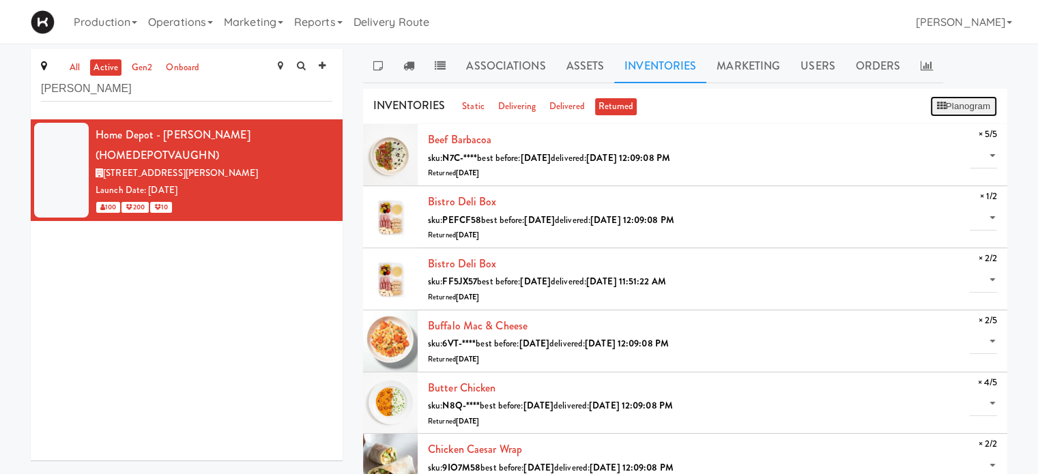
click at [940, 111] on button "Planogram" at bounding box center [963, 106] width 67 height 20
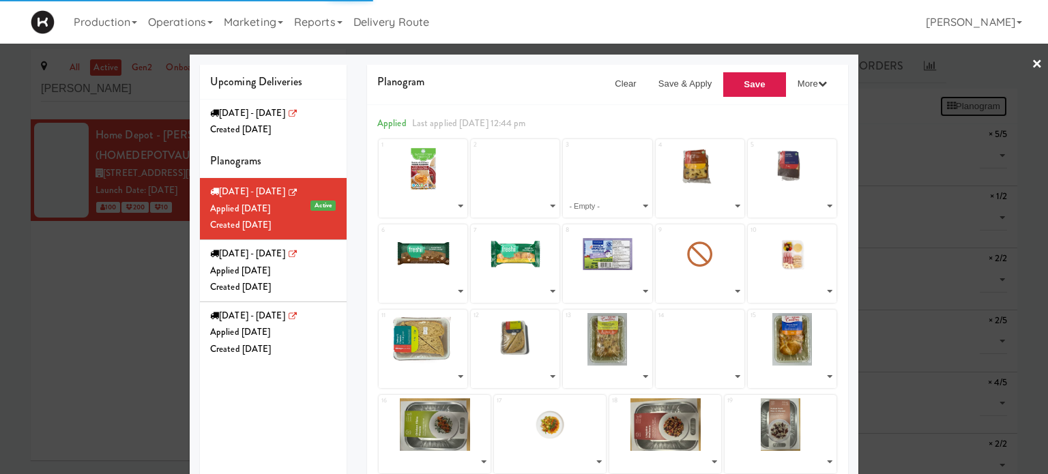
select select "number:283407"
select select "number:287689"
select select "number:288006"
select select "number:288023"
select select "number:279613"
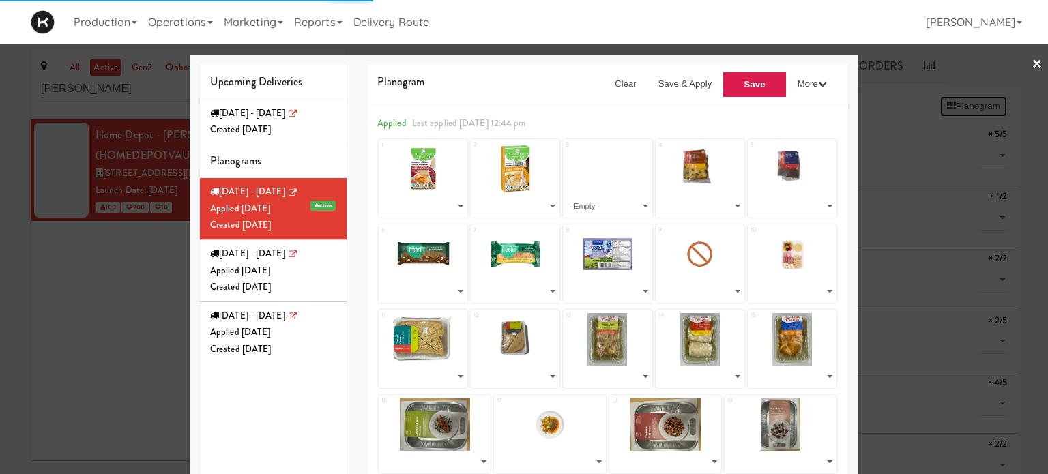
select select "number:279682"
select select "number:279561"
select select "number:287532"
select select "number:287581"
select select "number:287822"
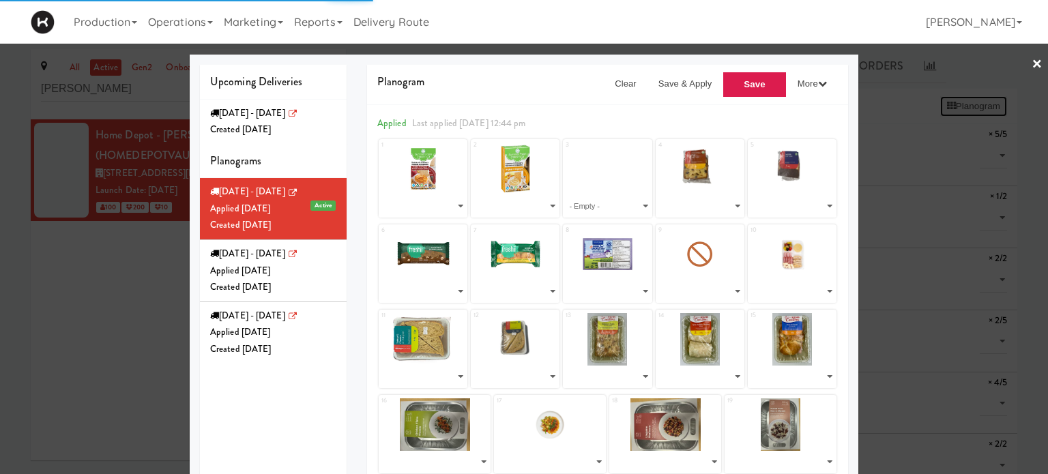
select select "number:288029"
select select "number:287938"
select select "number:287980"
select select "number:287883"
select select "number:286151"
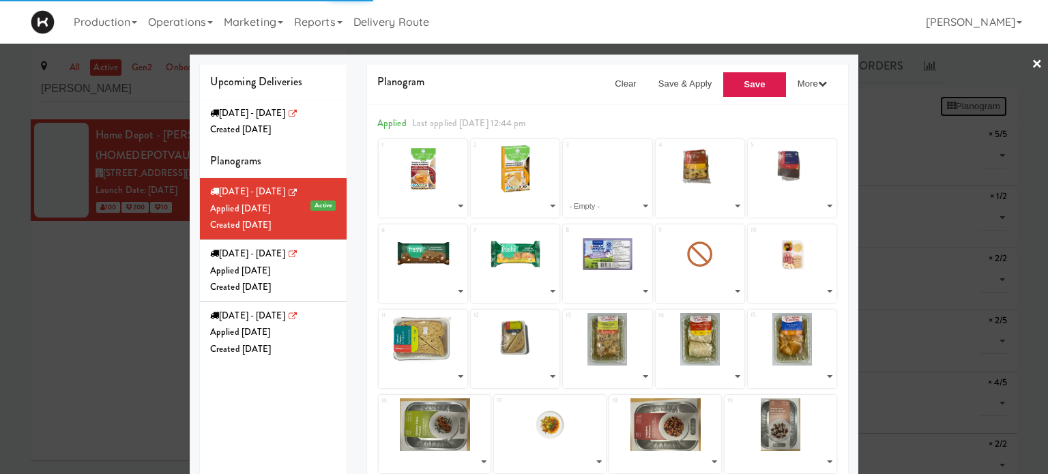
select select "number:286025"
select select "number:285961"
select select "number:286202"
select select "number:286089"
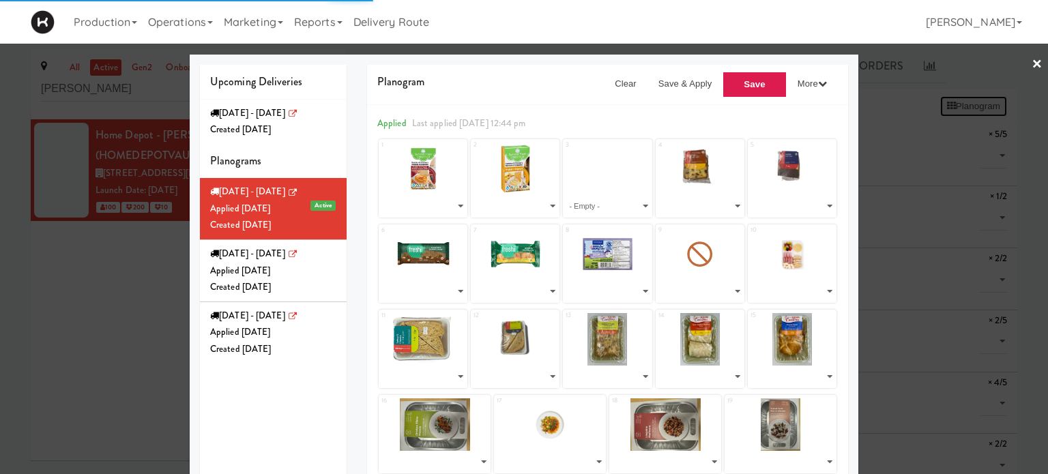
select select "number:286089"
select select "number:285961"
select select "number:279673"
select select "number:279246"
select select "number:283473"
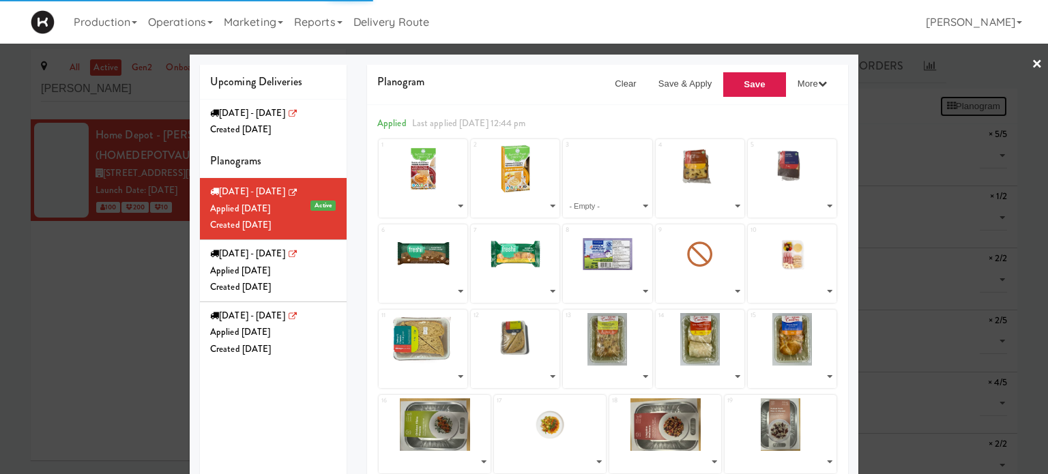
select select "number:279282"
select select "number:279303"
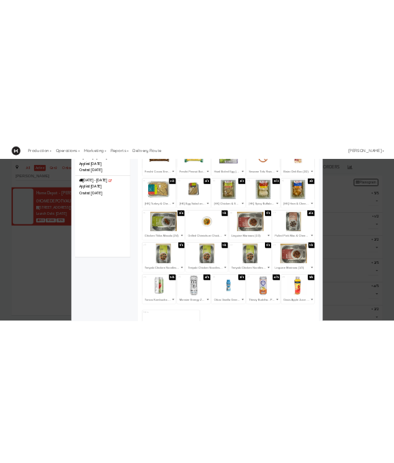
scroll to position [207, 0]
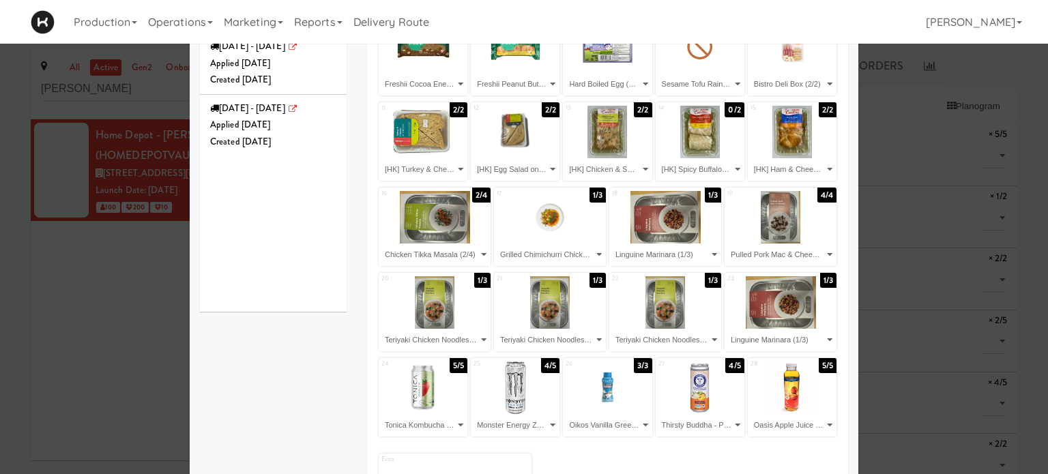
click at [928, 229] on div at bounding box center [524, 237] width 1048 height 474
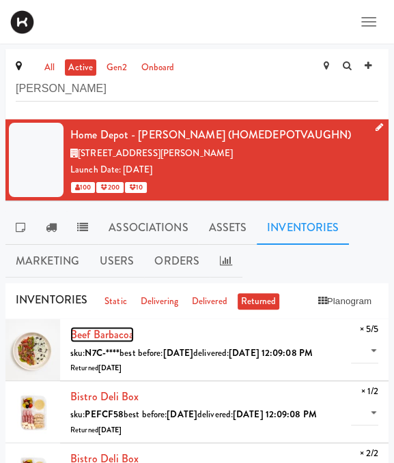
click at [121, 331] on link "Beef Barbacoa" at bounding box center [101, 335] width 63 height 16
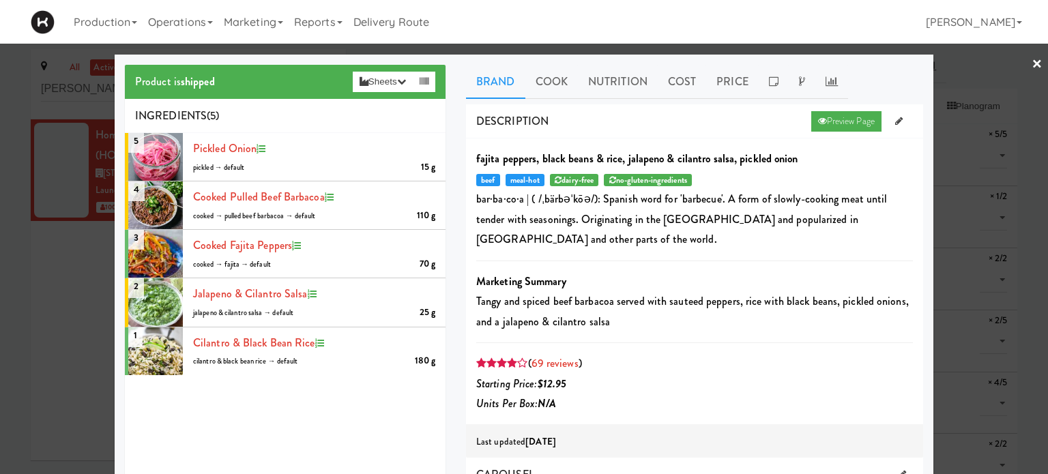
click at [1032, 59] on div at bounding box center [524, 237] width 1048 height 474
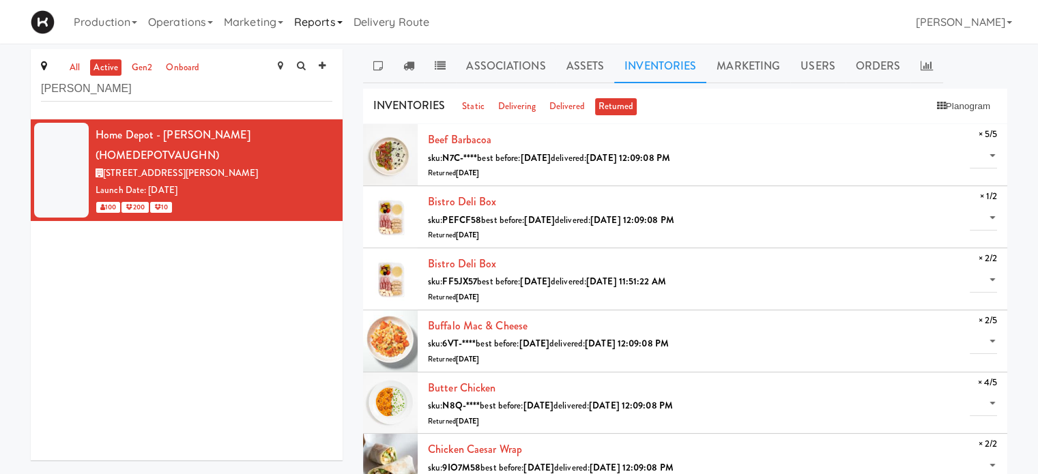
click at [335, 20] on link "Reports" at bounding box center [318, 22] width 59 height 44
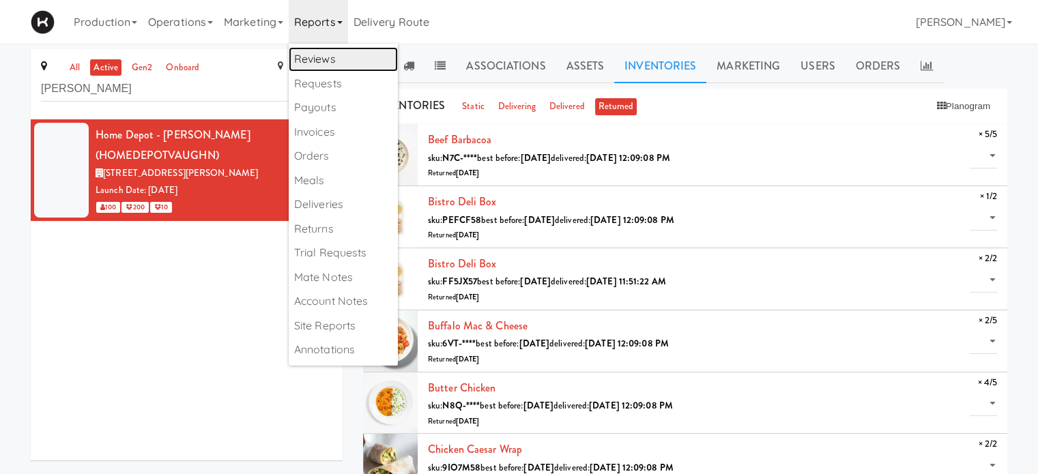
click at [360, 60] on link "Reviews" at bounding box center [343, 59] width 109 height 25
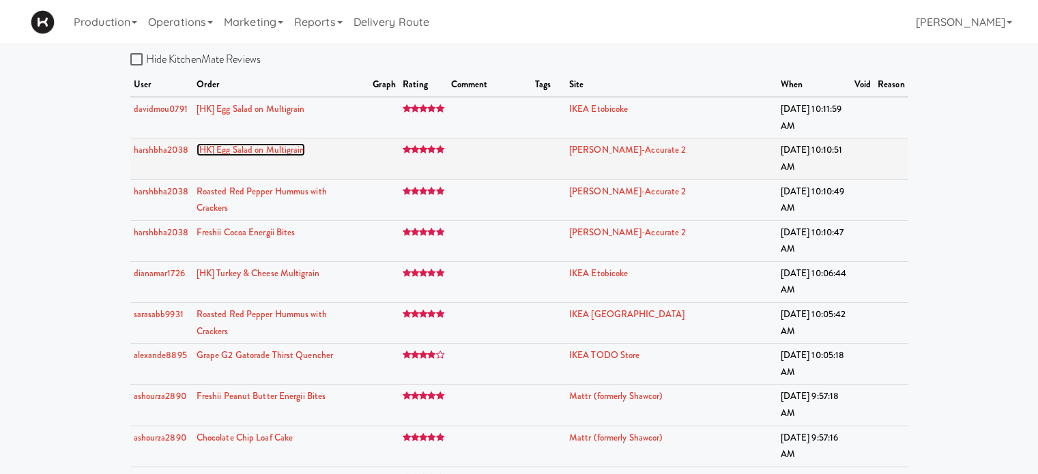
click at [270, 149] on link "[HK] Egg Salad on Multigrain" at bounding box center [250, 149] width 108 height 13
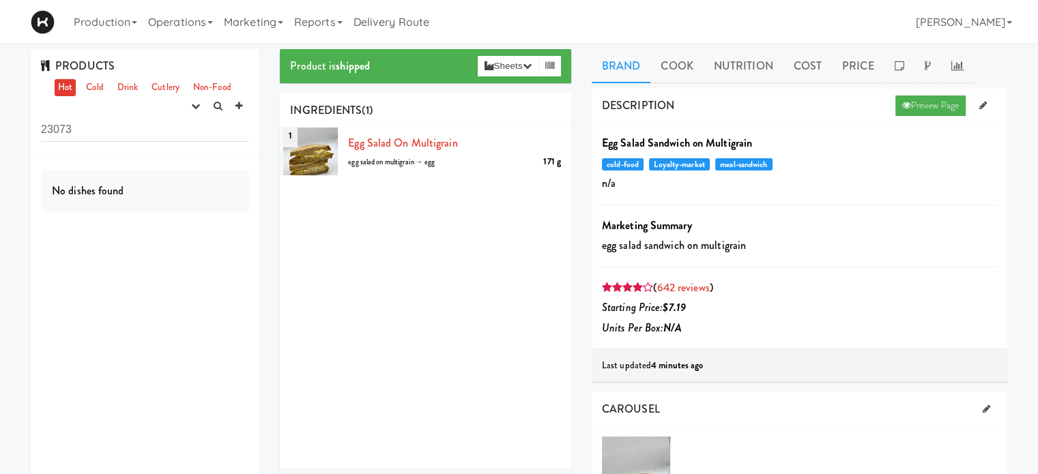
drag, startPoint x: 87, startPoint y: 129, endPoint x: 12, endPoint y: 125, distance: 74.5
click at [98, 82] on link "Cold" at bounding box center [95, 87] width 24 height 17
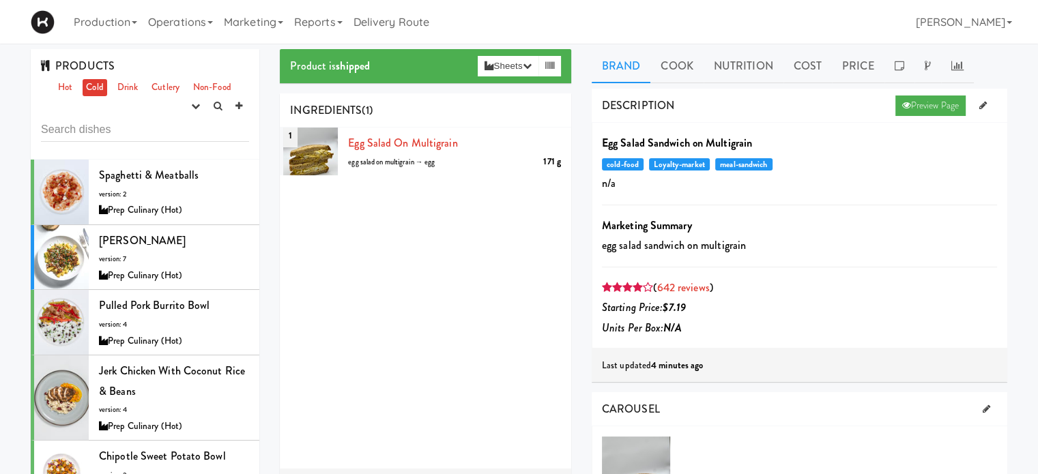
click at [87, 89] on link "Cold" at bounding box center [95, 87] width 24 height 17
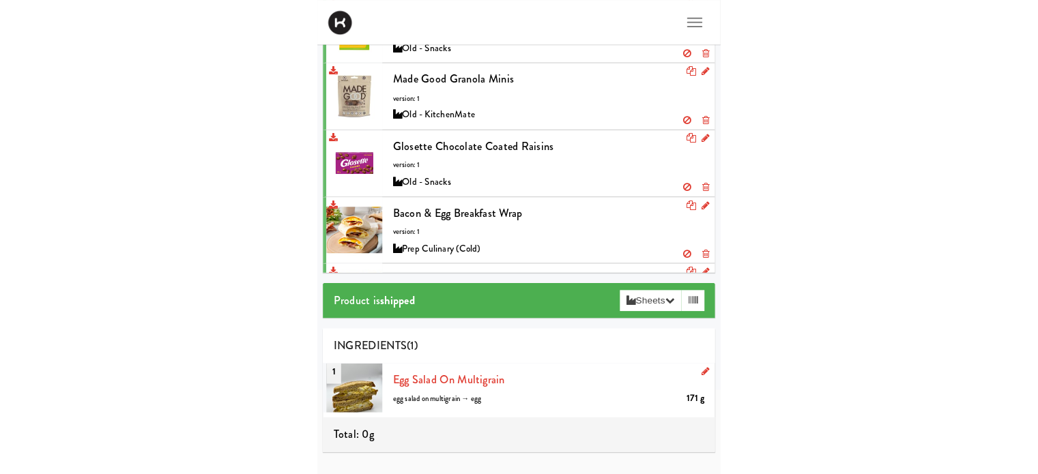
scroll to position [2701, 0]
